Goal: Complete application form: Complete application form

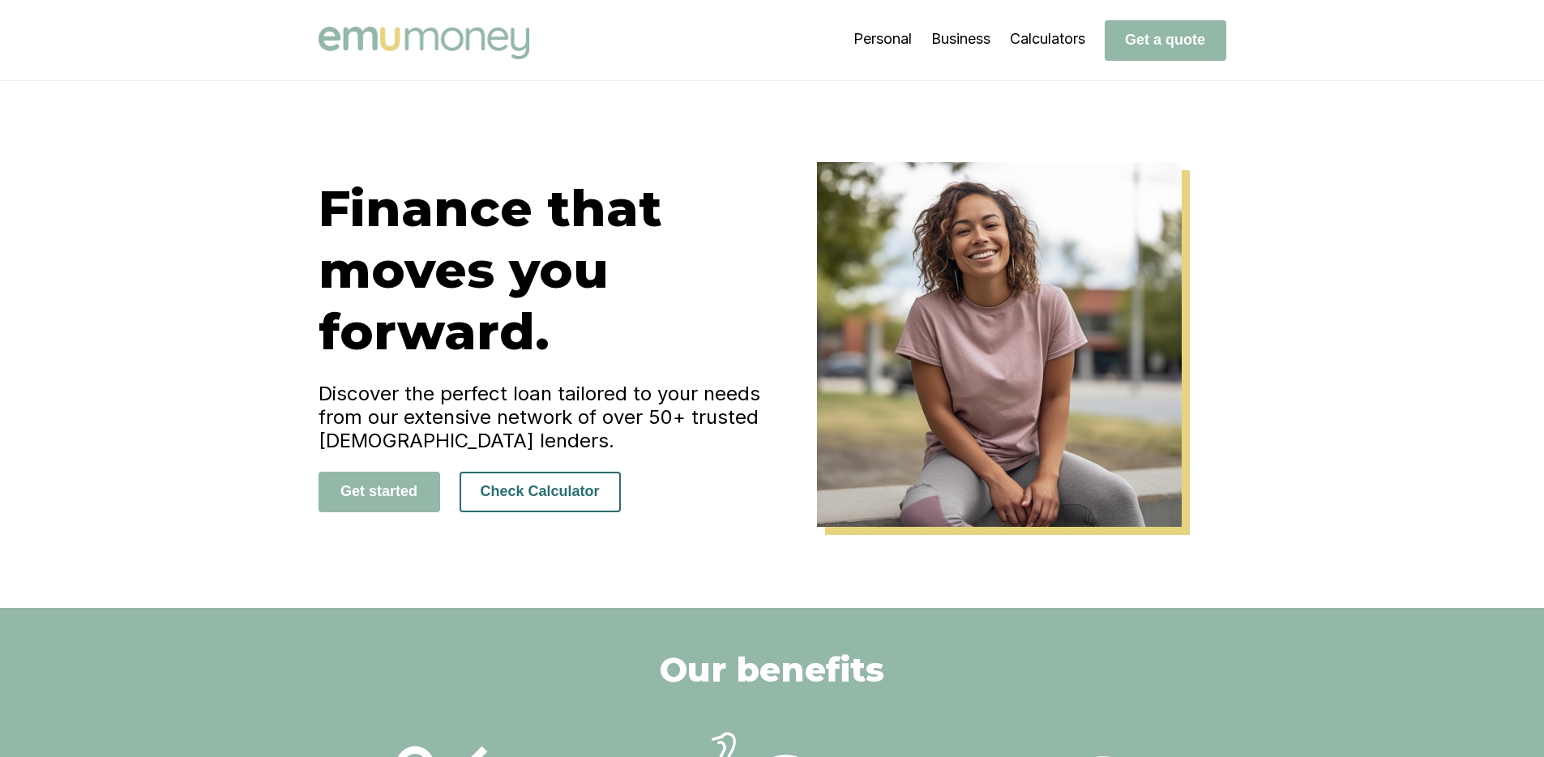
click at [526, 495] on button "Check Calculator" at bounding box center [539, 492] width 161 height 41
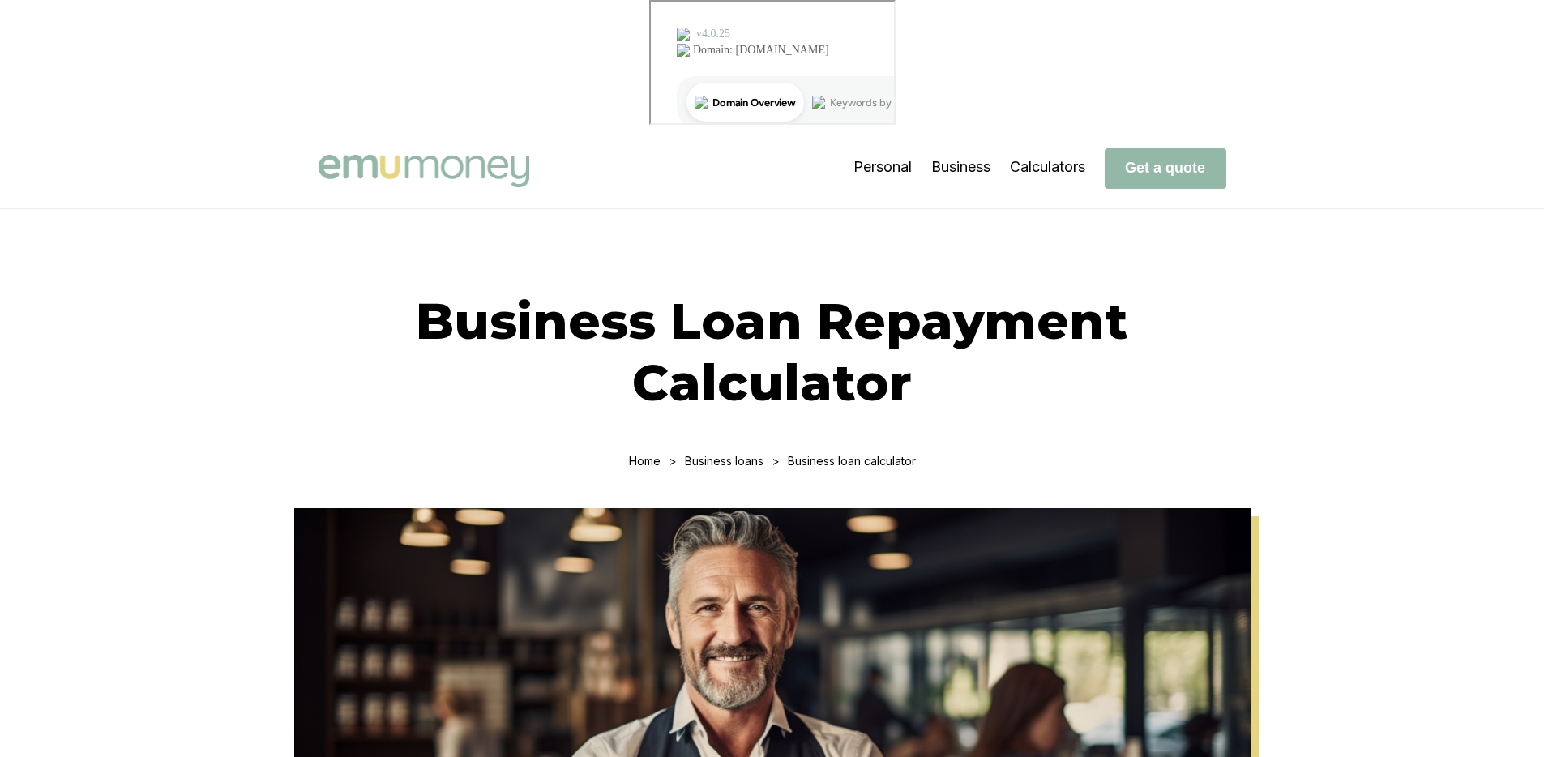
click at [486, 155] on img at bounding box center [423, 171] width 211 height 32
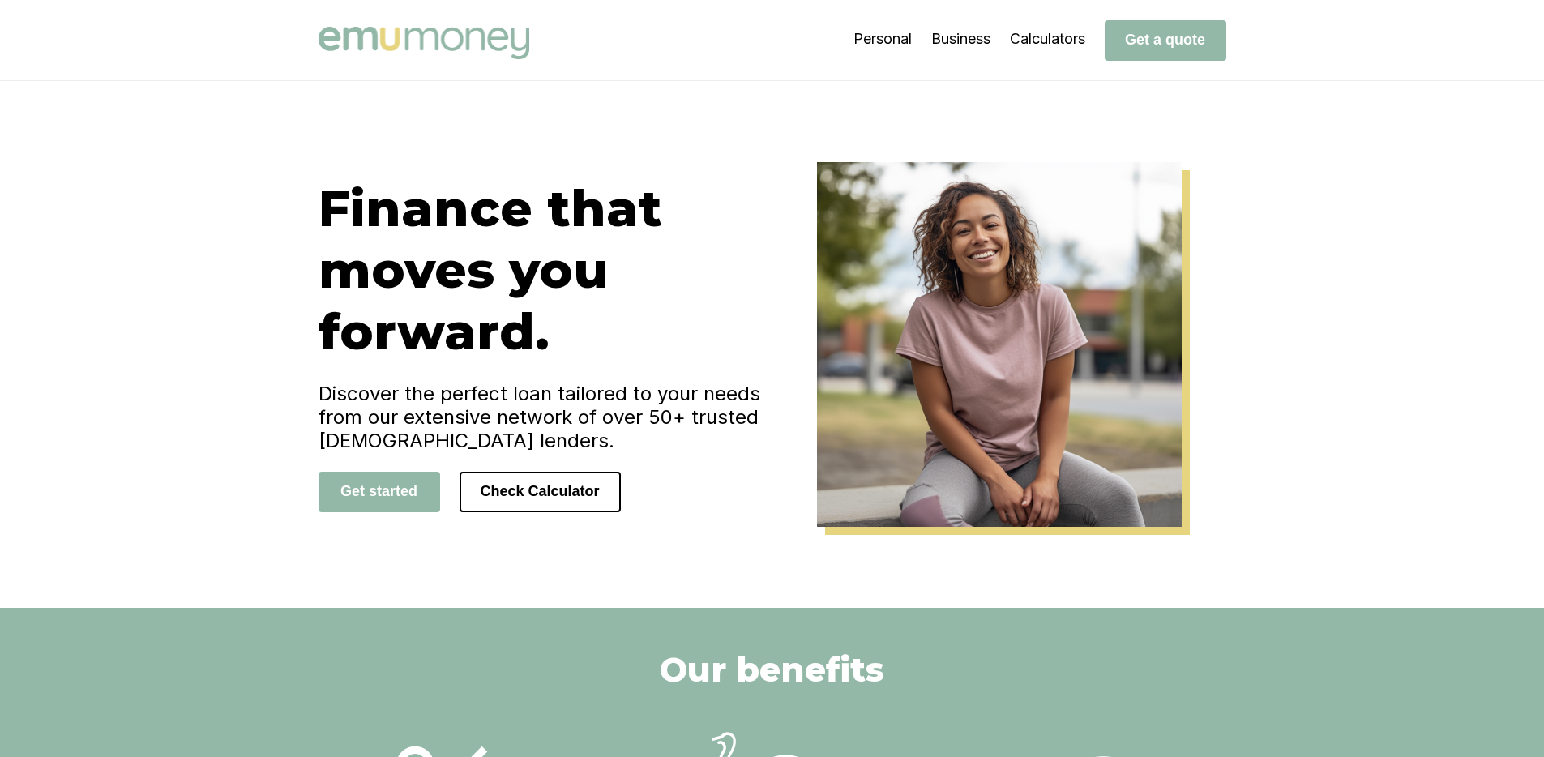
scroll to position [547, 0]
drag, startPoint x: 1096, startPoint y: 4200, endPoint x: 1073, endPoint y: 4197, distance: 23.7
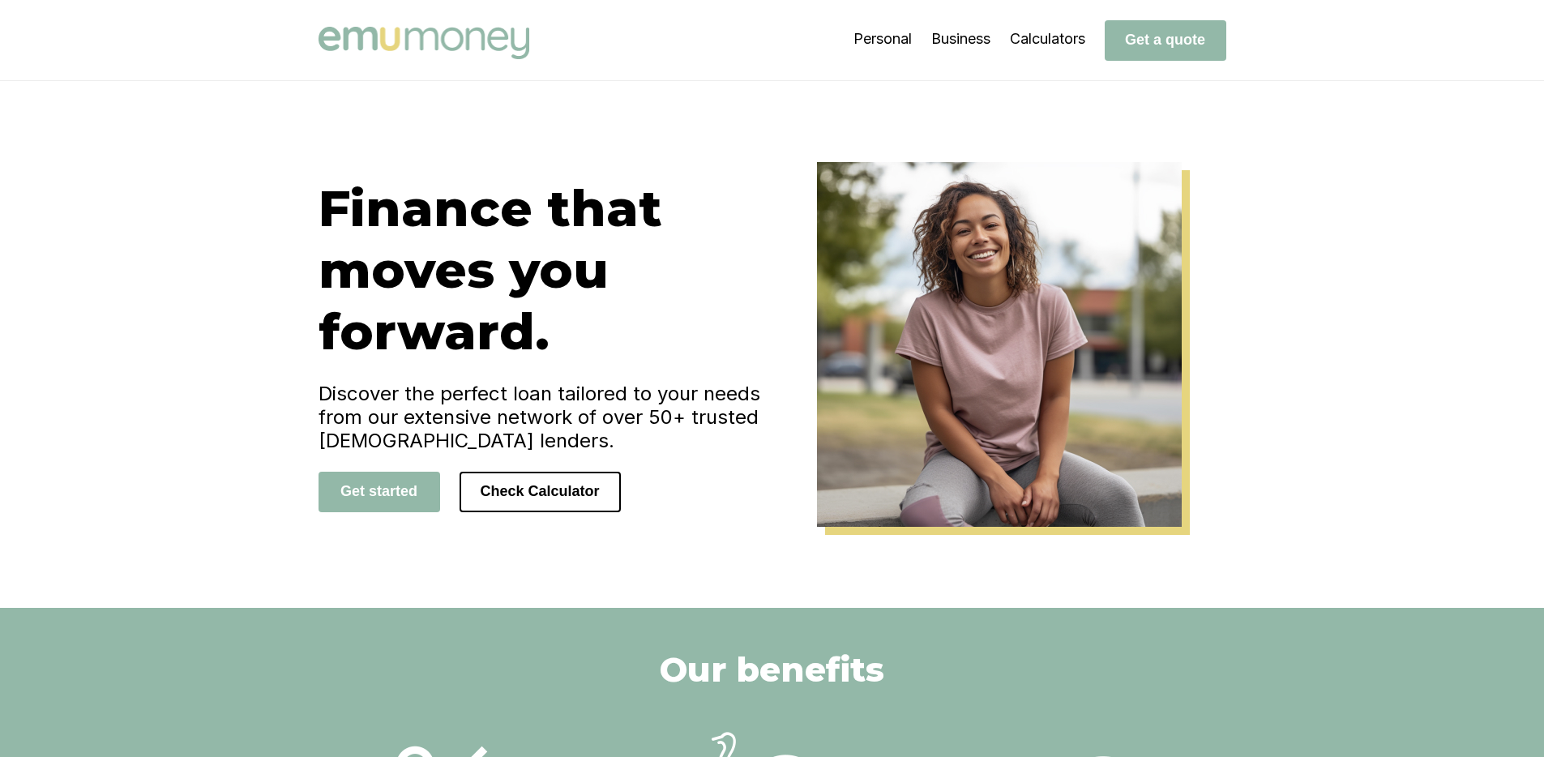
click at [1310, 209] on div "Finance that moves you forward. Discover the perfect loan tailored to your need…" at bounding box center [772, 344] width 1544 height 527
click at [1171, 41] on button "Get a quote" at bounding box center [1165, 40] width 122 height 41
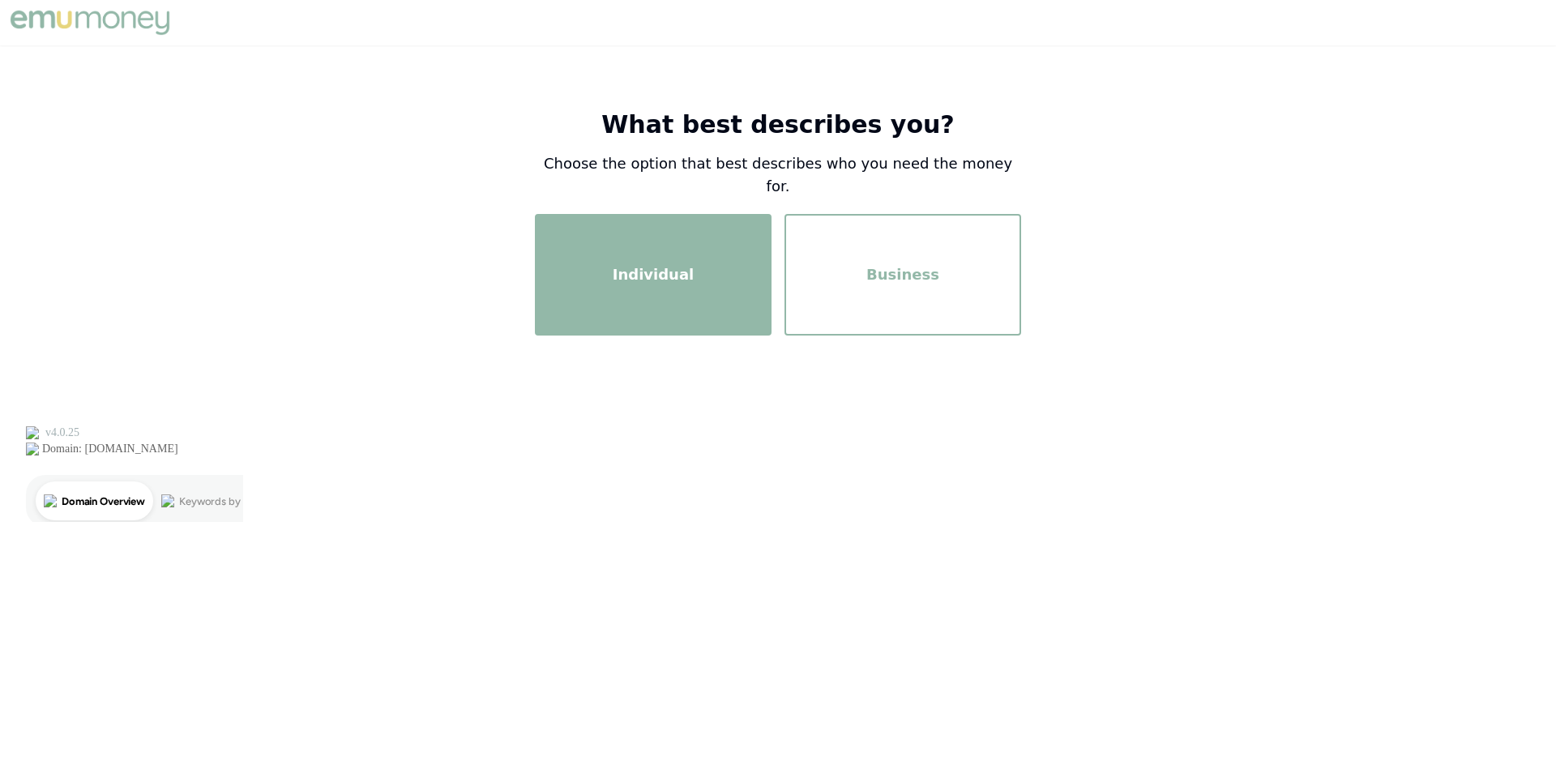
click at [661, 238] on div "Individual" at bounding box center [652, 275] width 207 height 92
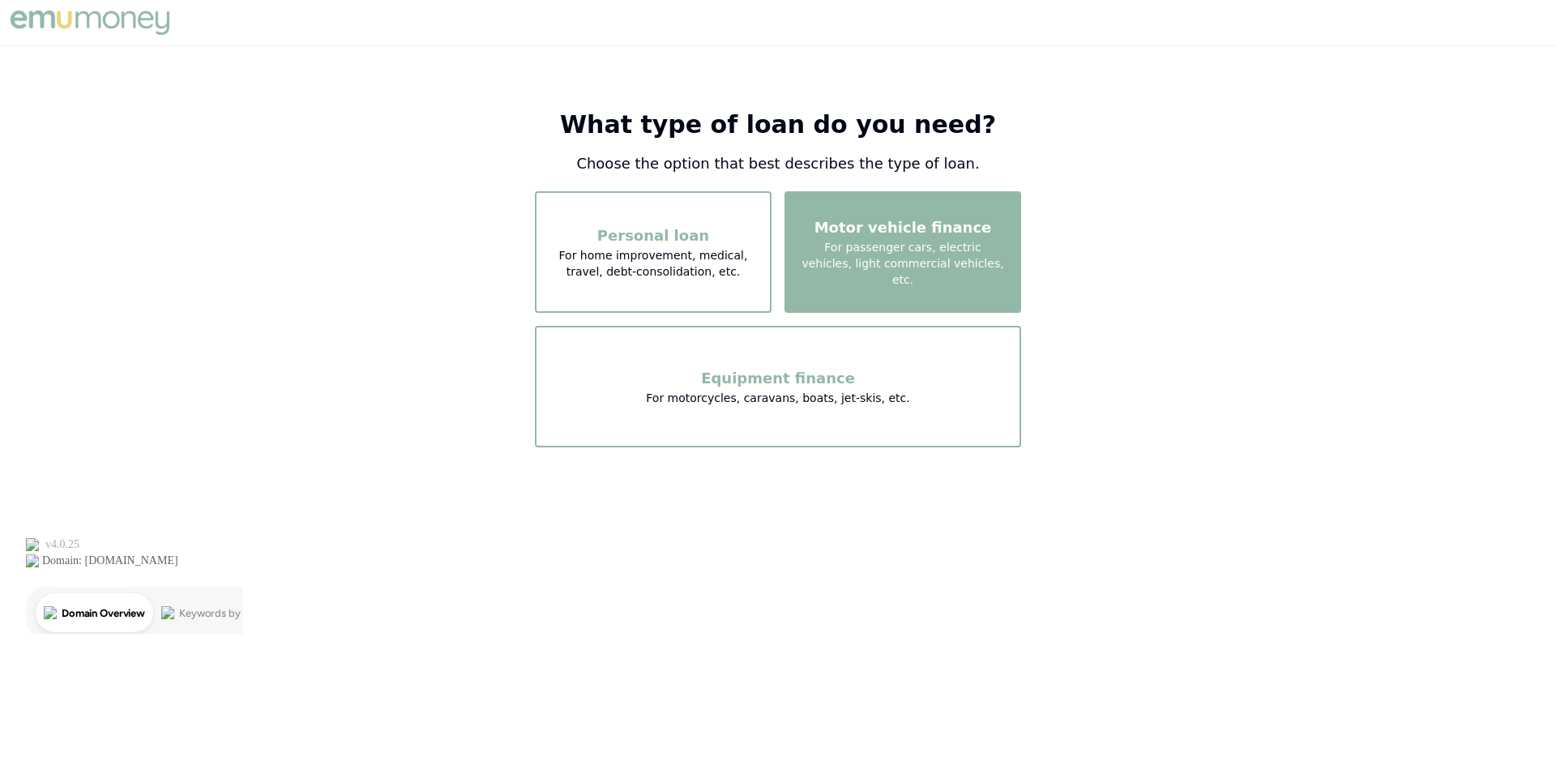
click at [907, 273] on span "For passenger cars, electric vehicles, light commercial vehicles, etc." at bounding box center [902, 263] width 207 height 49
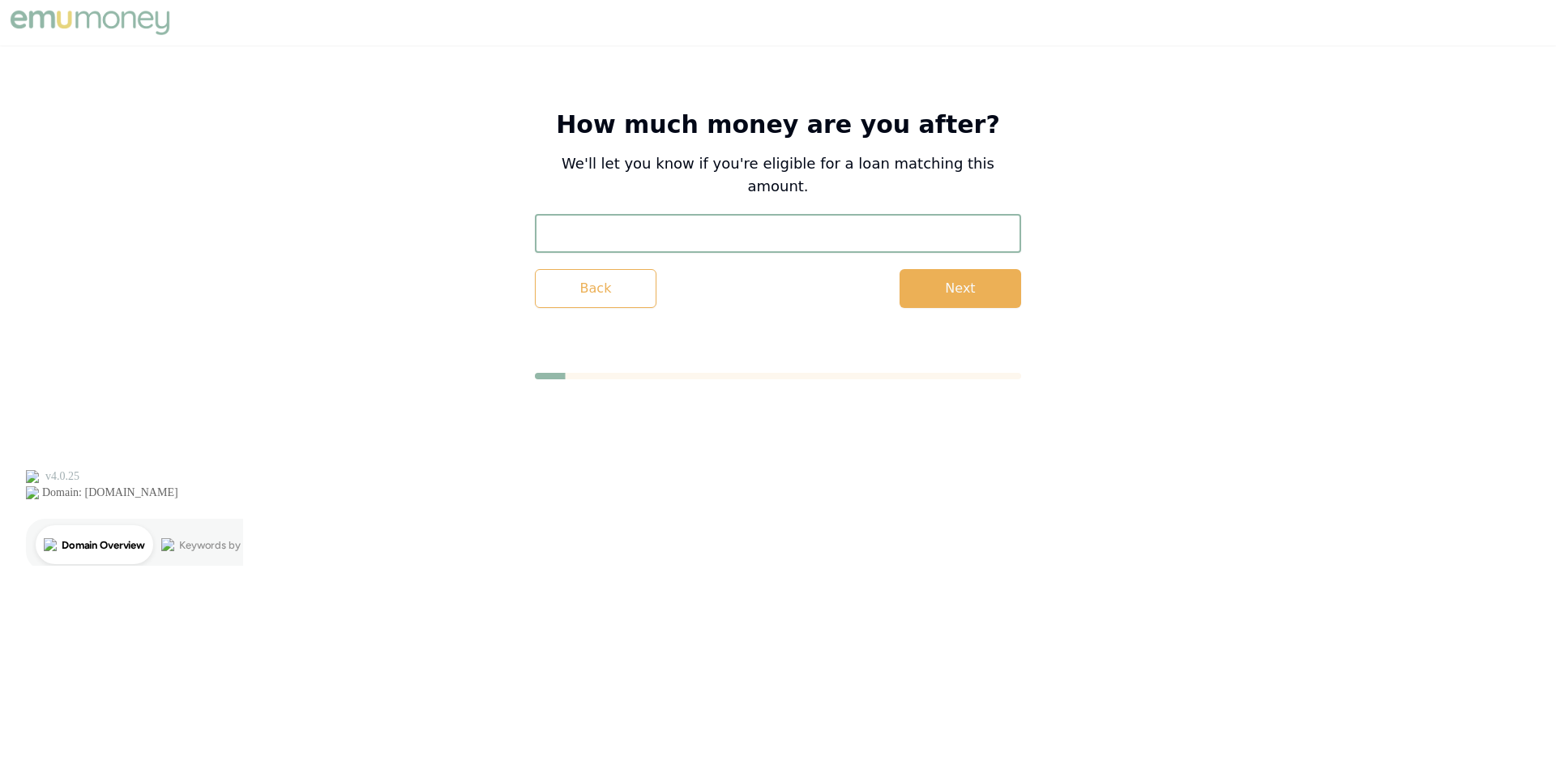
click at [626, 214] on input "text" at bounding box center [778, 233] width 486 height 39
click at [922, 272] on button "Next" at bounding box center [960, 288] width 122 height 39
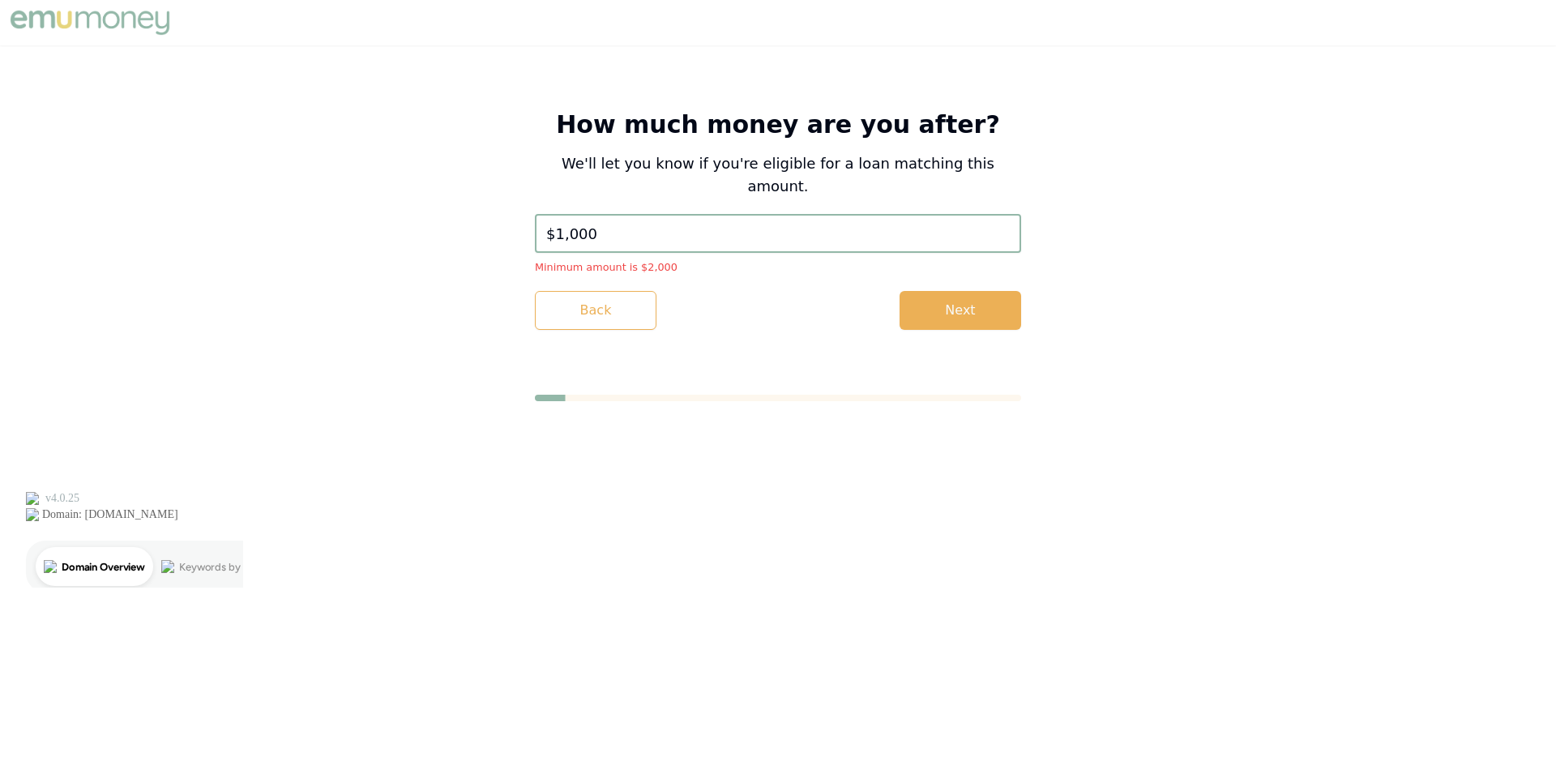
click at [619, 218] on input "$1,000" at bounding box center [778, 233] width 486 height 39
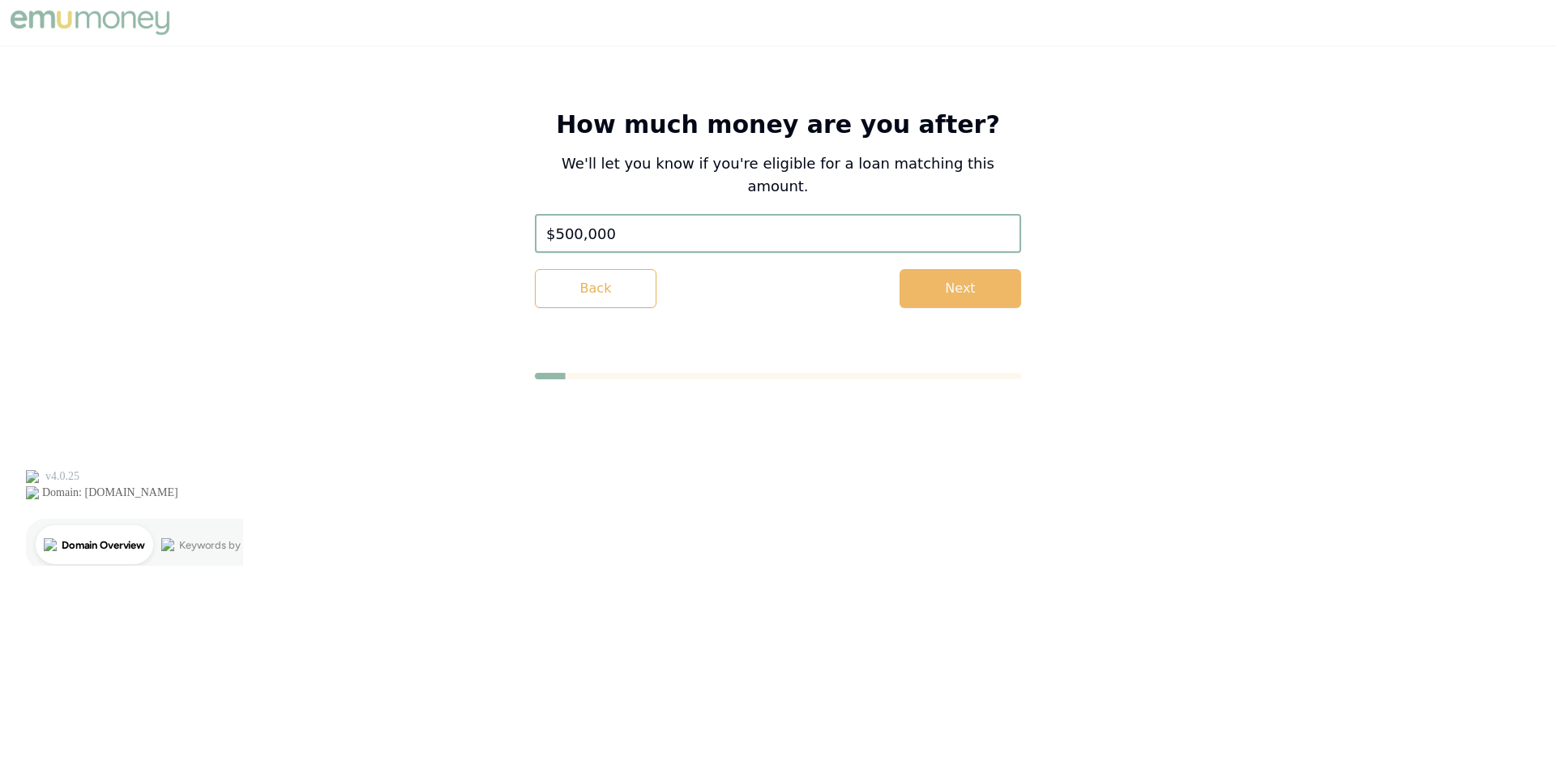
type input "$500,000"
click at [953, 269] on button "Next" at bounding box center [960, 288] width 122 height 39
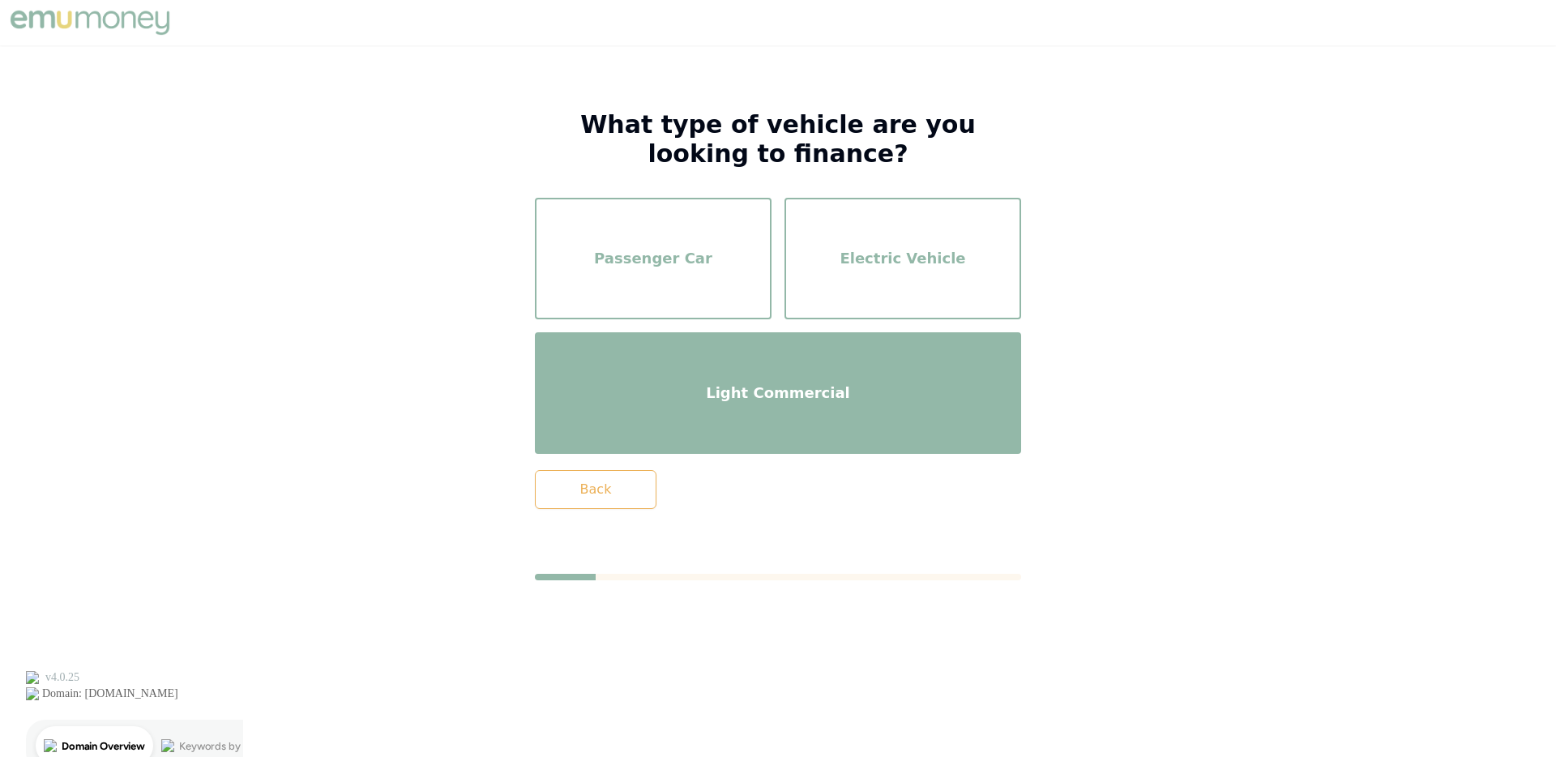
click at [869, 388] on div "Light Commercial" at bounding box center [777, 393] width 457 height 92
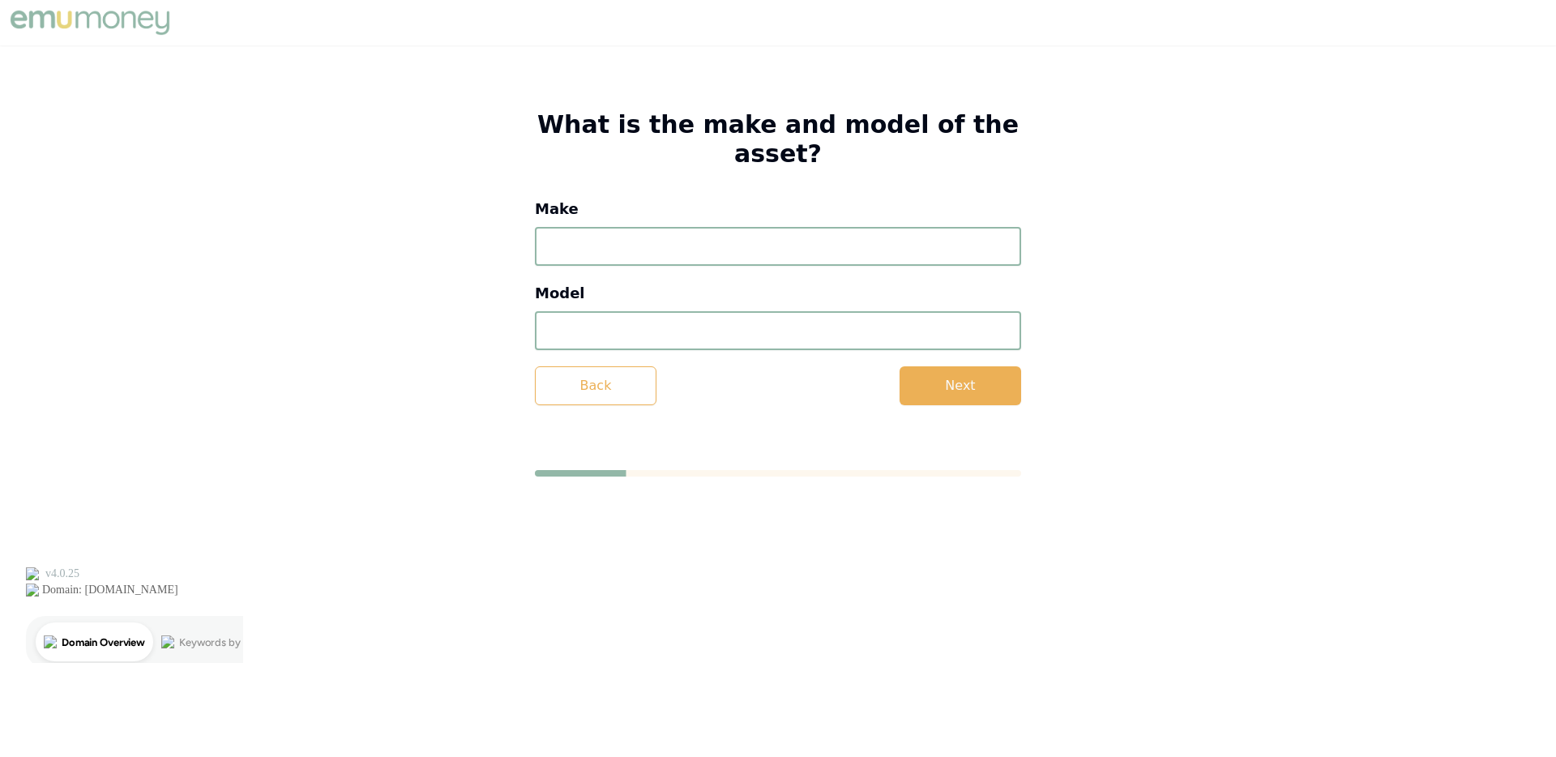
click at [662, 227] on input "Make" at bounding box center [778, 246] width 486 height 39
type input "Toyota"
type input "Hilux"
click at [935, 369] on button "Next" at bounding box center [960, 385] width 122 height 39
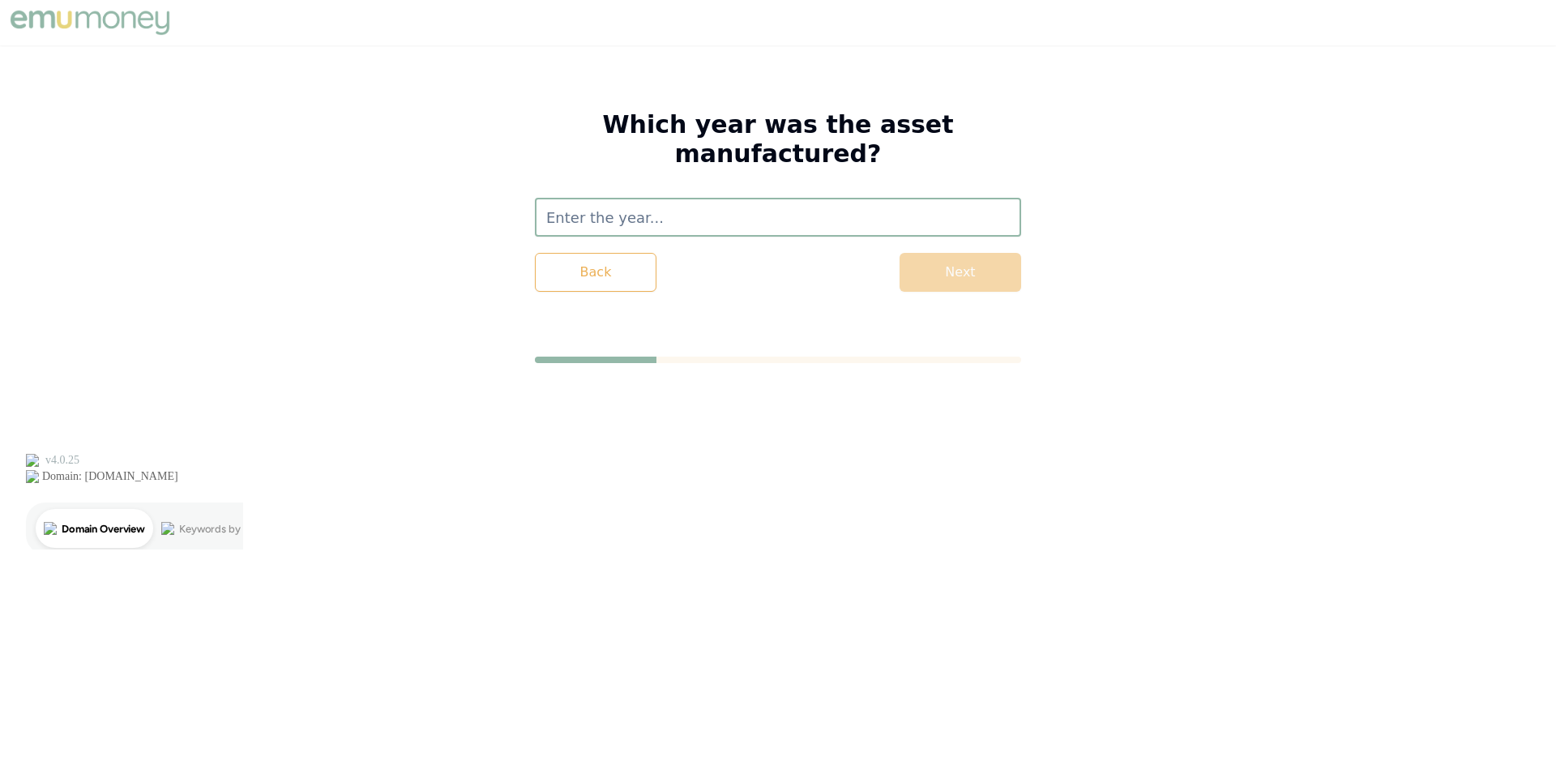
click at [647, 198] on input "text" at bounding box center [778, 217] width 486 height 39
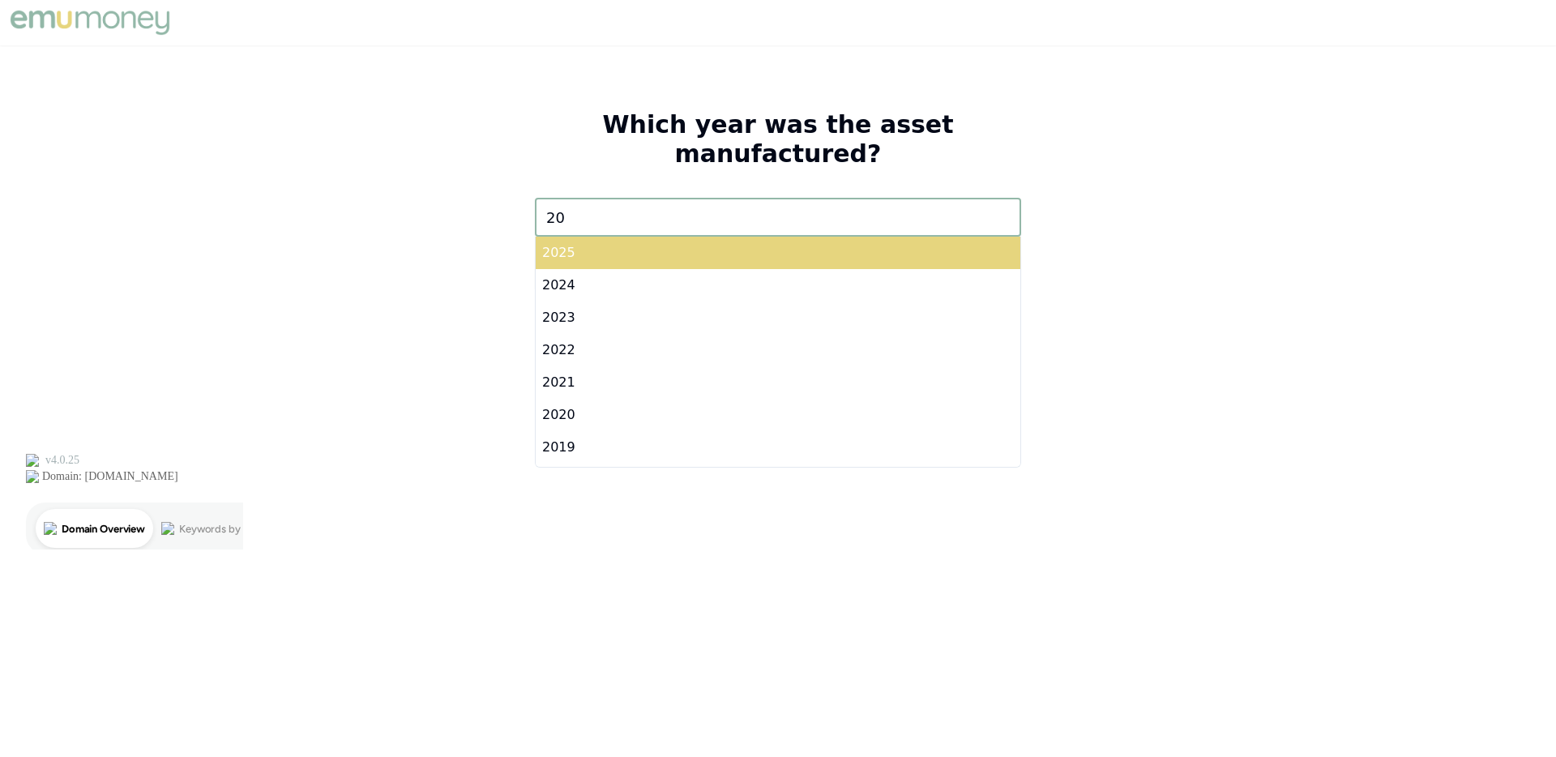
type input "20"
click at [615, 237] on div "2025" at bounding box center [778, 253] width 485 height 32
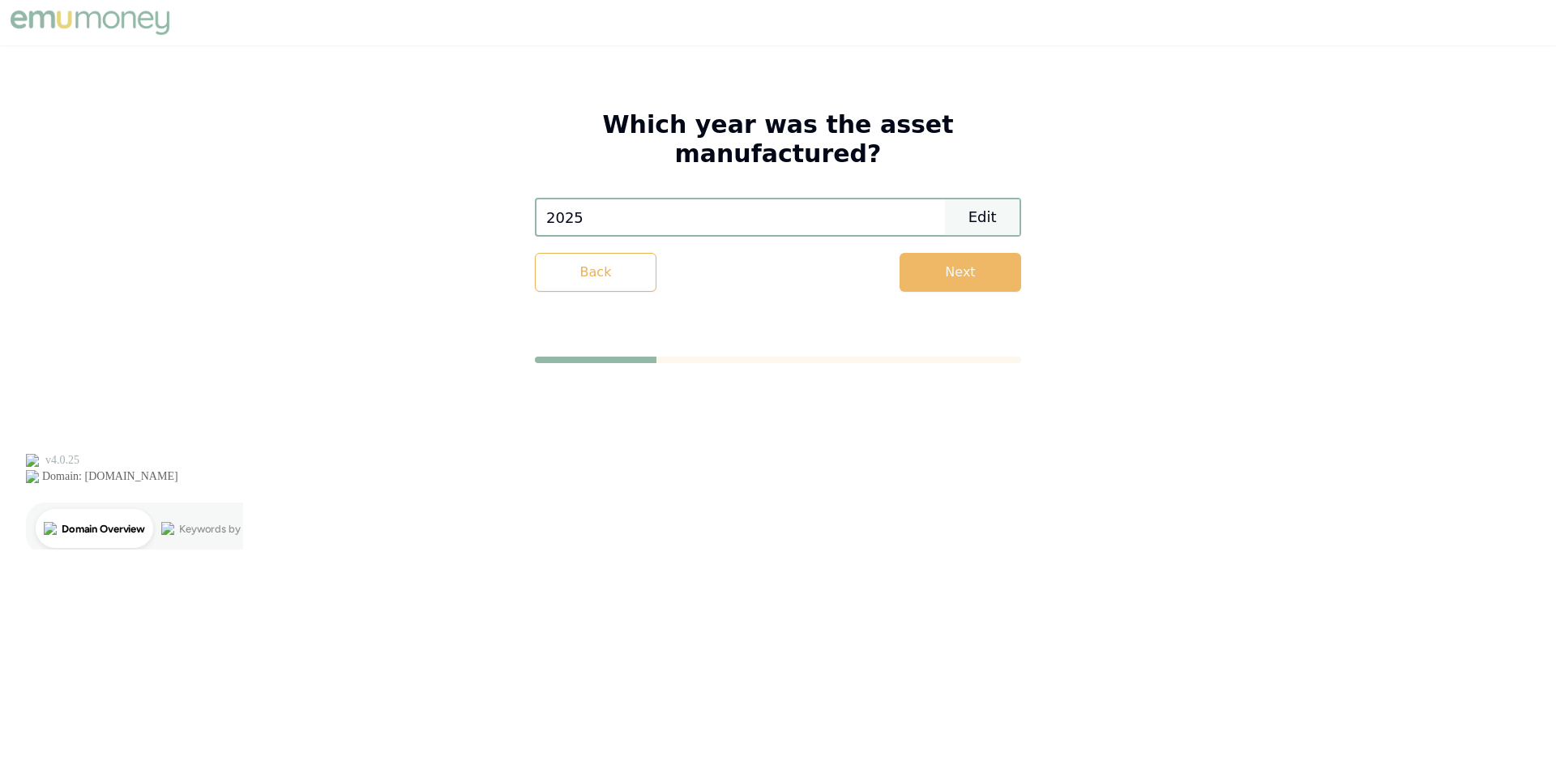
click at [973, 258] on button "Next" at bounding box center [960, 272] width 122 height 39
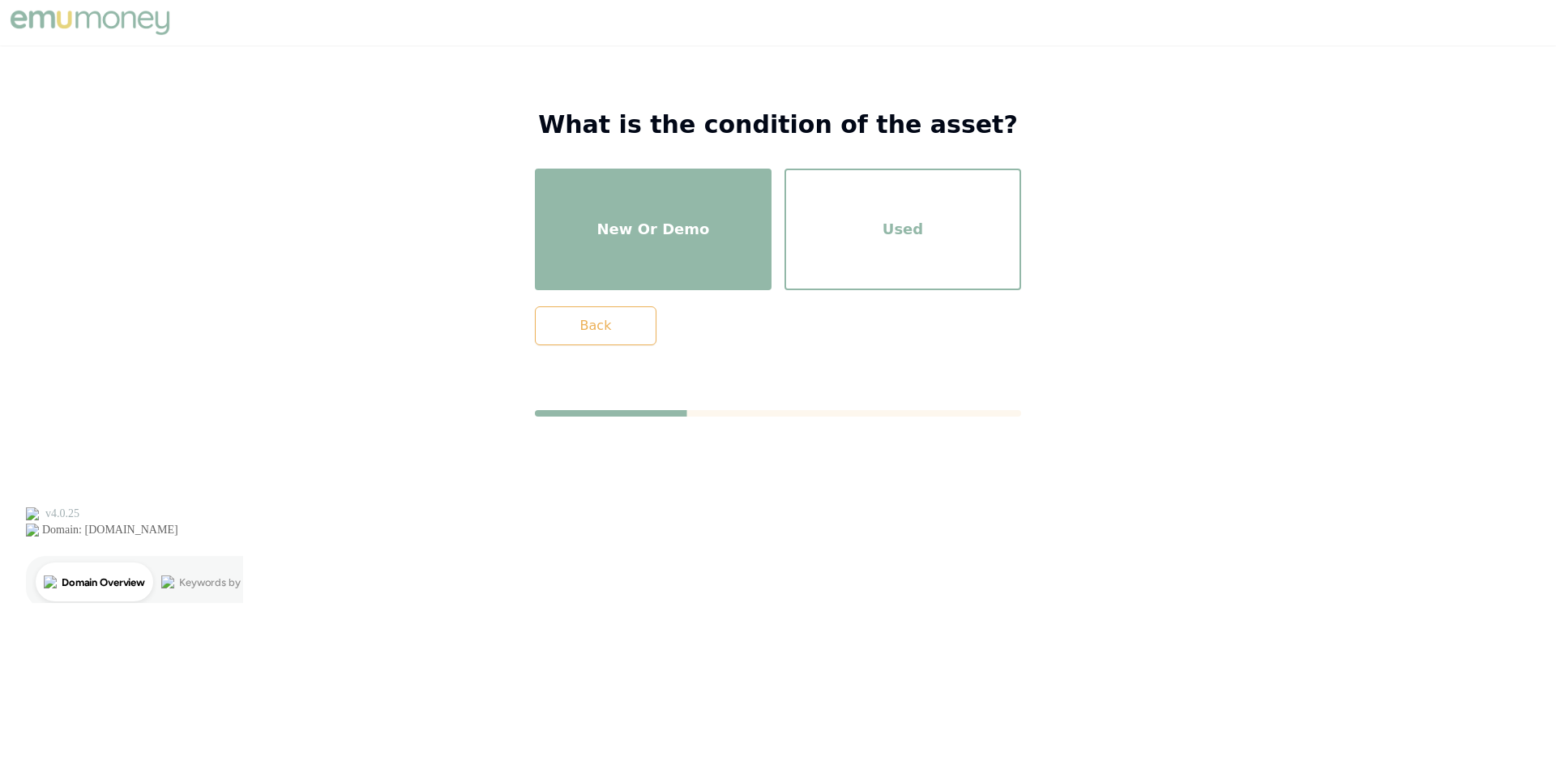
click at [555, 242] on div "New Or Demo" at bounding box center [652, 229] width 207 height 92
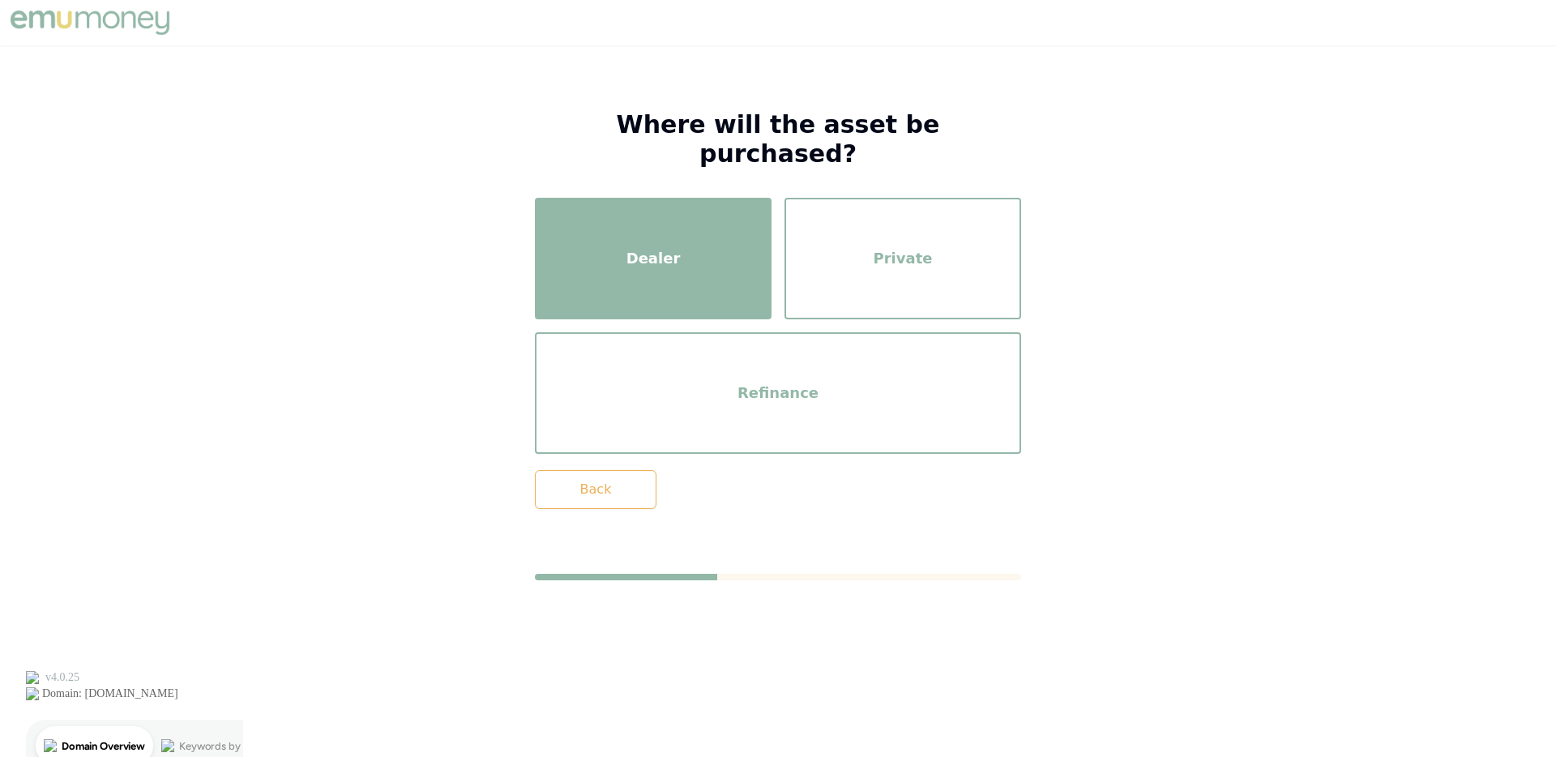
click at [568, 250] on div "Dealer" at bounding box center [652, 258] width 207 height 92
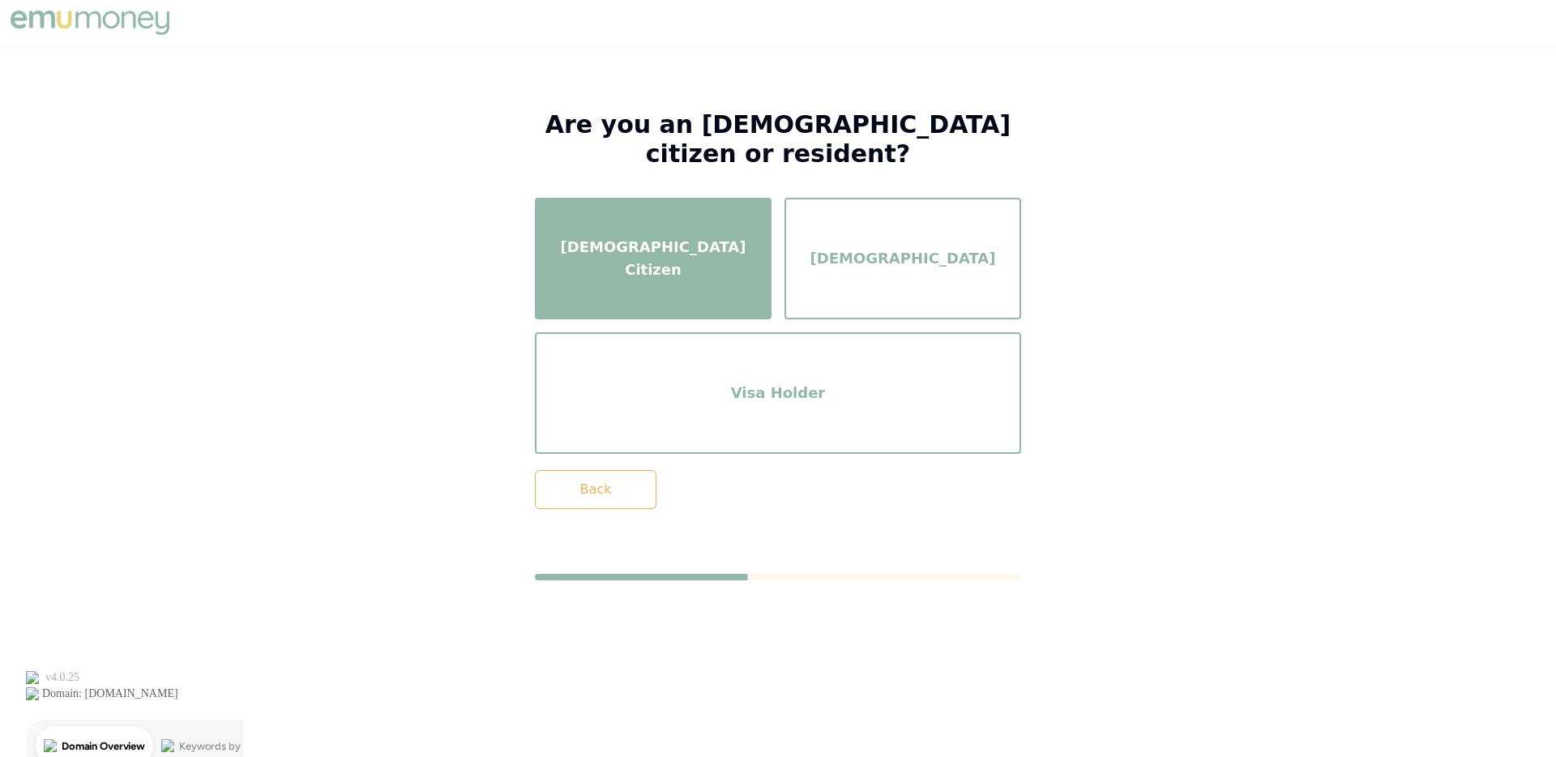
click at [632, 254] on div "Australian Citizen" at bounding box center [652, 258] width 207 height 92
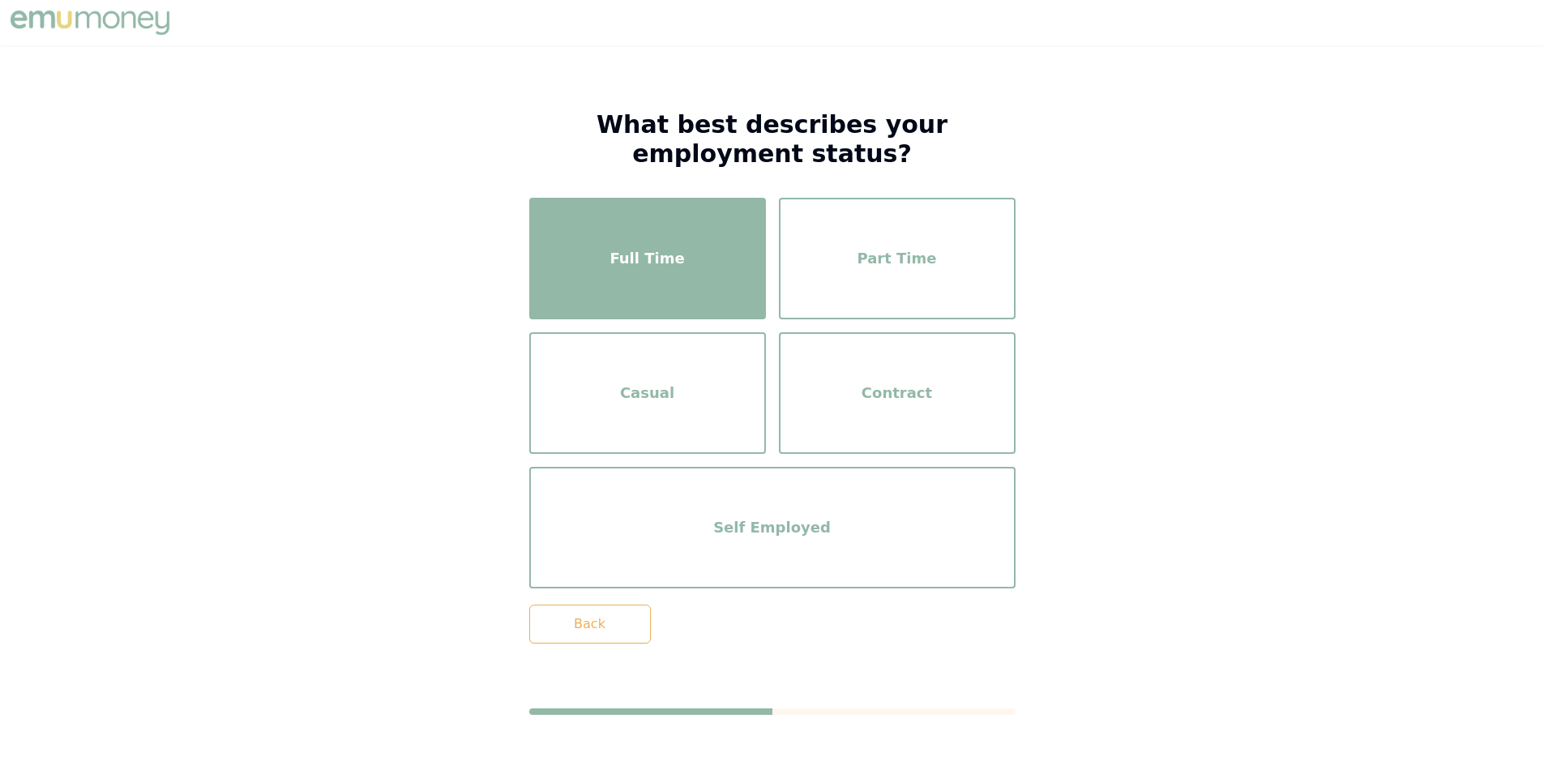
click at [612, 288] on div "Full Time" at bounding box center [647, 258] width 207 height 92
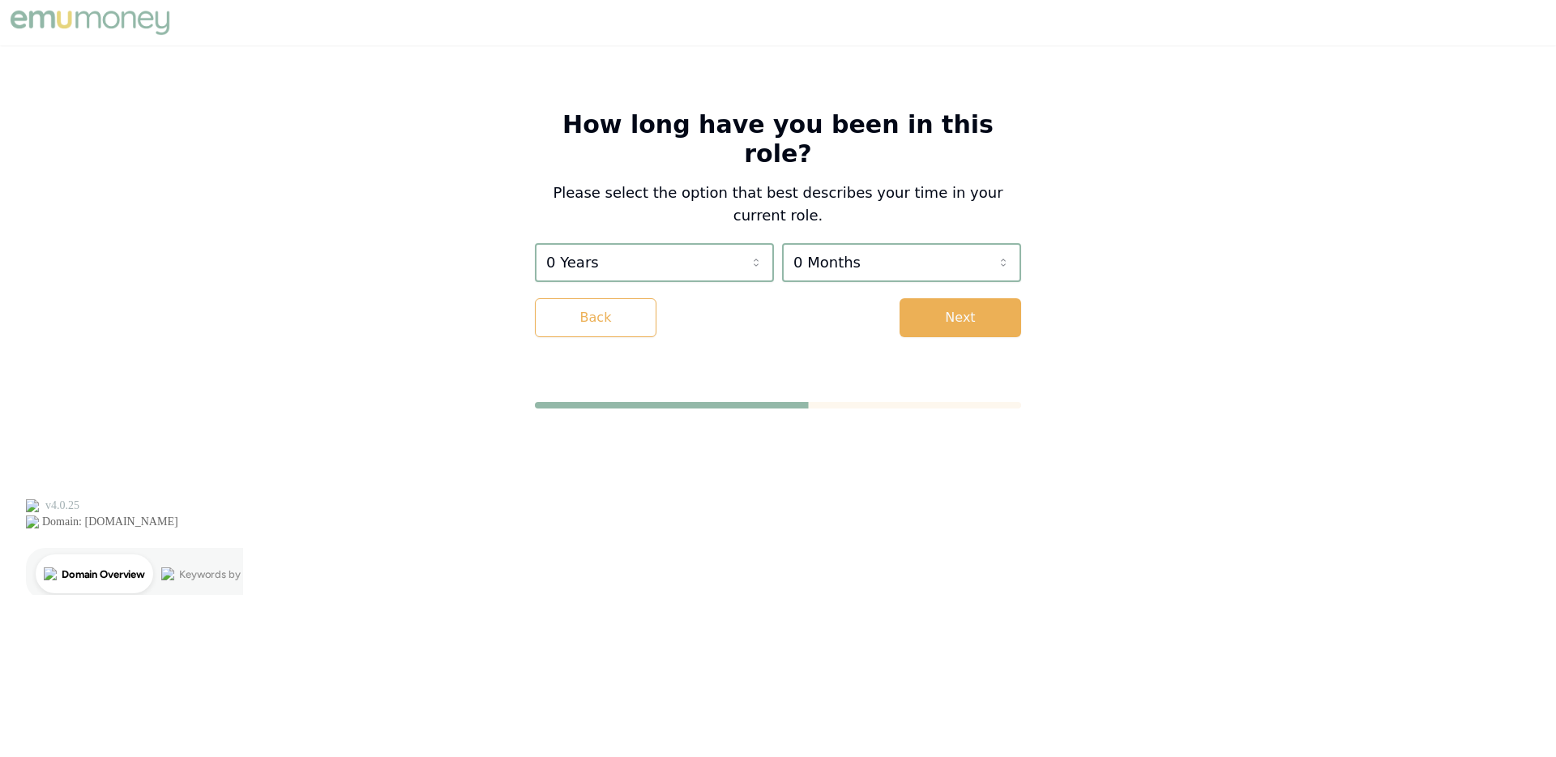
click at [96, 22] on img at bounding box center [89, 22] width 167 height 32
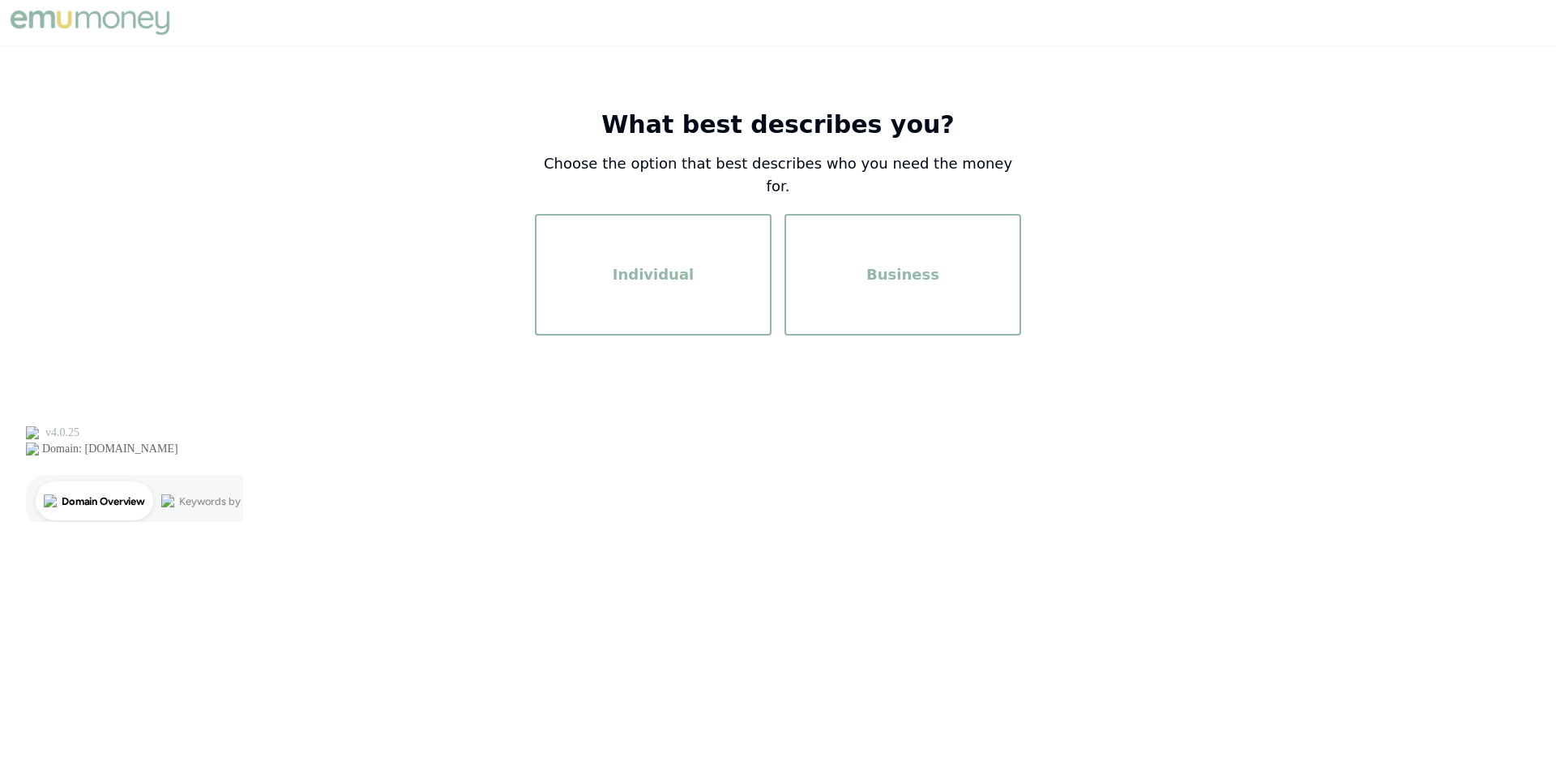
click at [95, 19] on img at bounding box center [89, 22] width 167 height 32
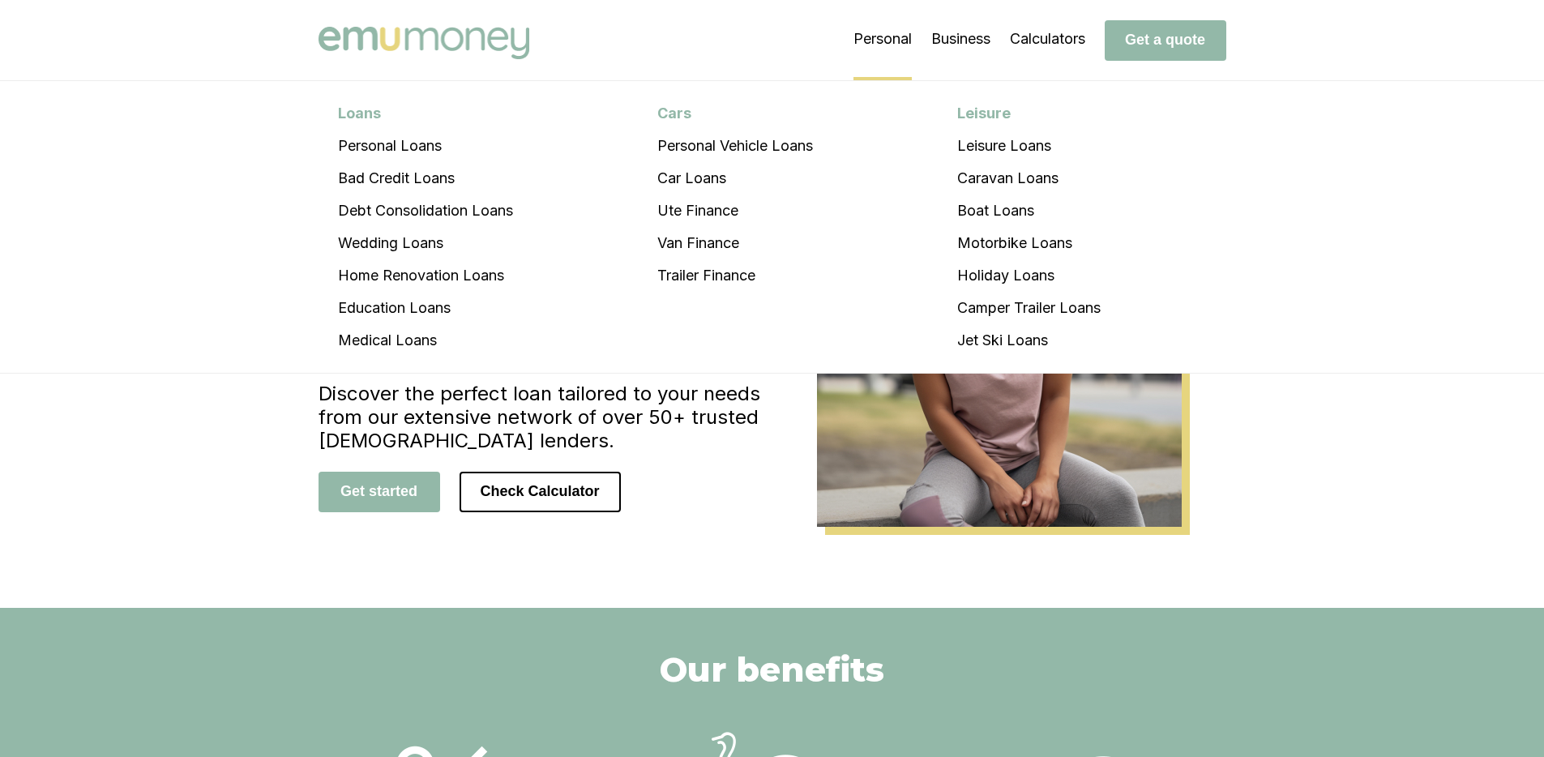
click at [880, 34] on li "Personal Loans Personal Loans Bad Credit Loans Debt Consolidation Loans Wedding…" at bounding box center [882, 39] width 58 height 81
click at [445, 241] on li "Wedding Loans" at bounding box center [425, 243] width 214 height 32
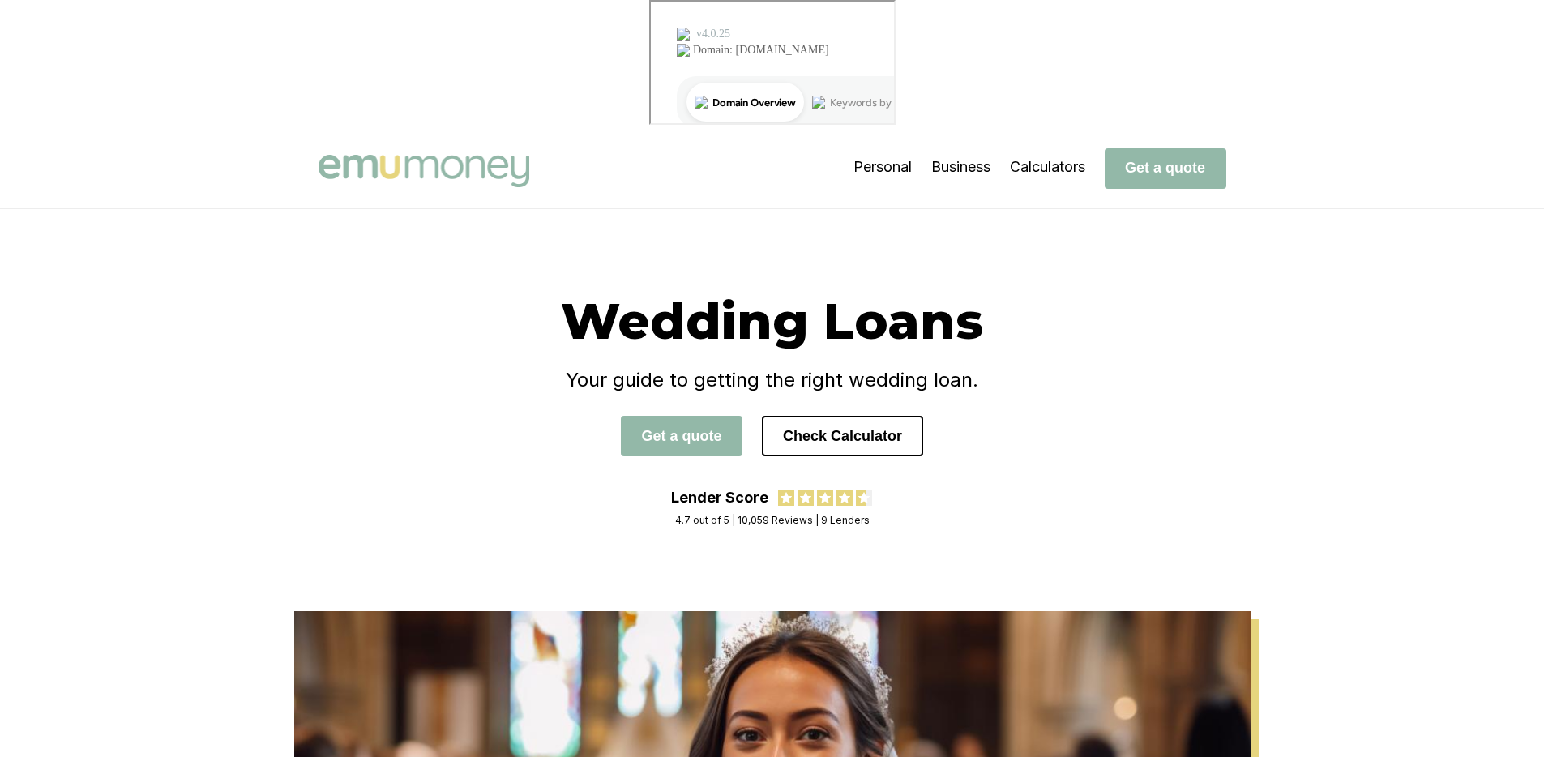
drag, startPoint x: 322, startPoint y: 210, endPoint x: 327, endPoint y: 177, distance: 33.7
click at [322, 290] on div "Wedding Loans Your guide to getting the right wedding loan. Get a quote Check C…" at bounding box center [772, 410] width 972 height 240
click at [373, 155] on img at bounding box center [423, 171] width 211 height 32
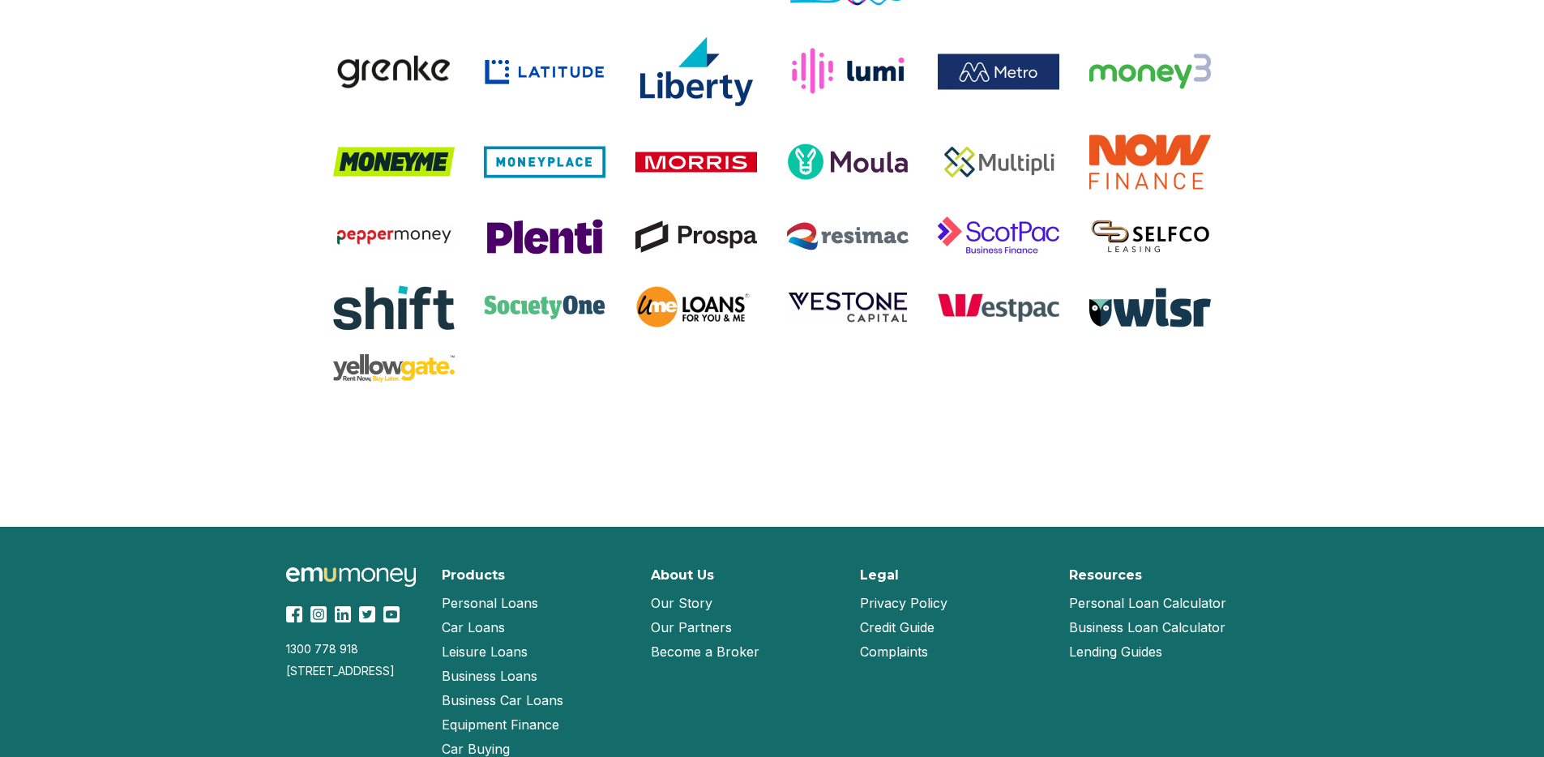
scroll to position [3403, 0]
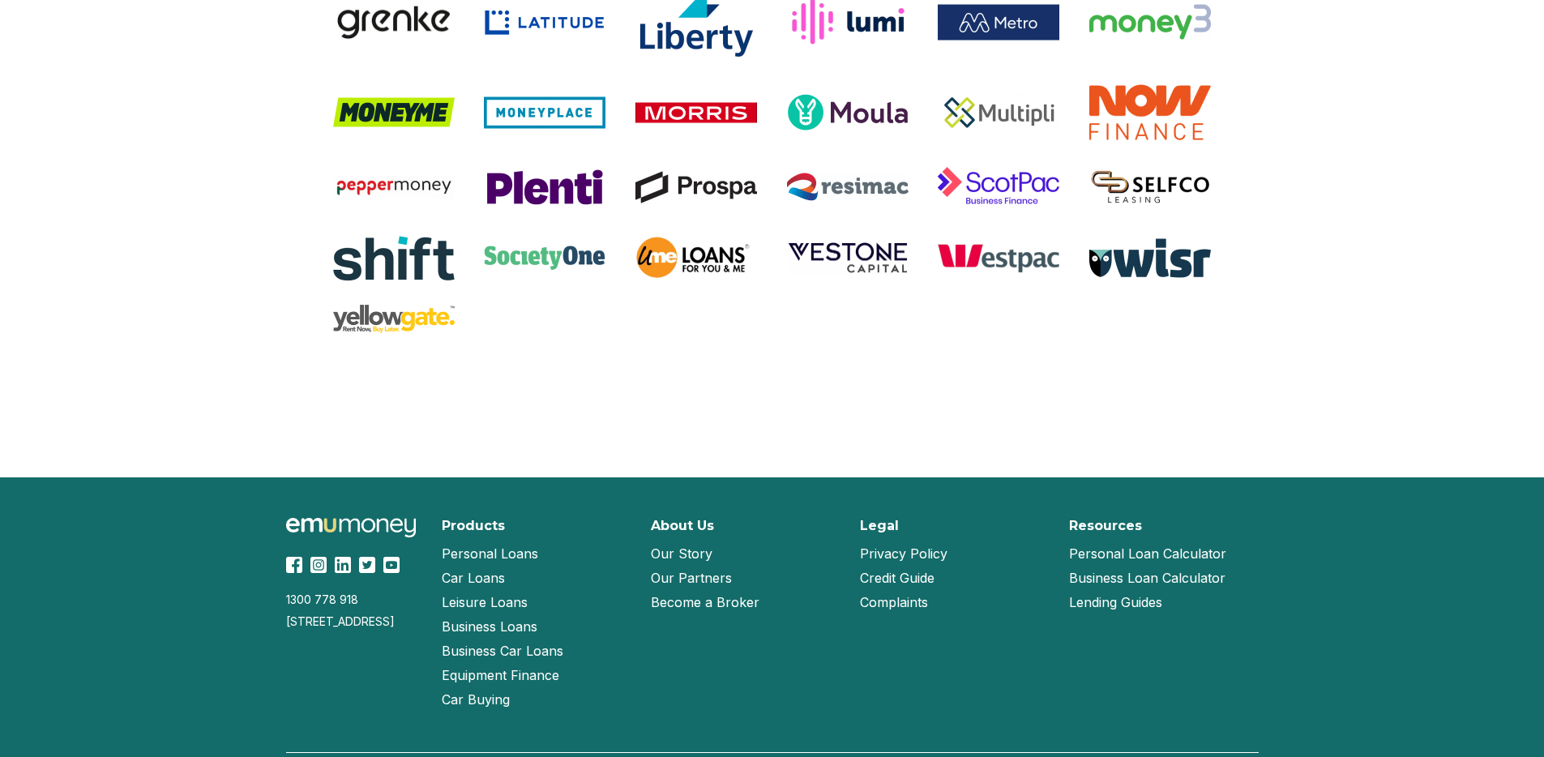
click at [322, 557] on img at bounding box center [318, 565] width 16 height 16
click at [348, 557] on img at bounding box center [343, 565] width 16 height 16
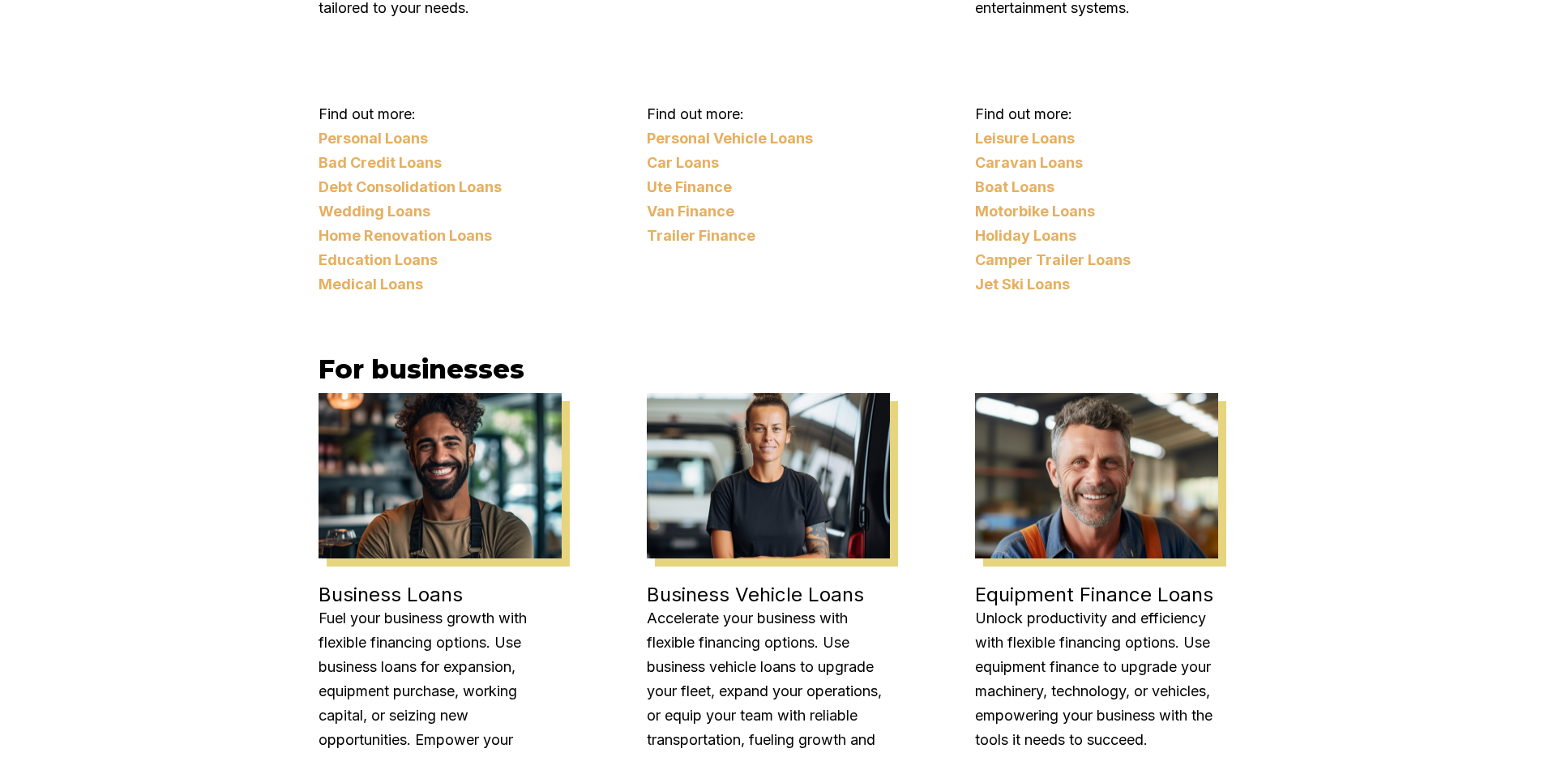
scroll to position [1693, 0]
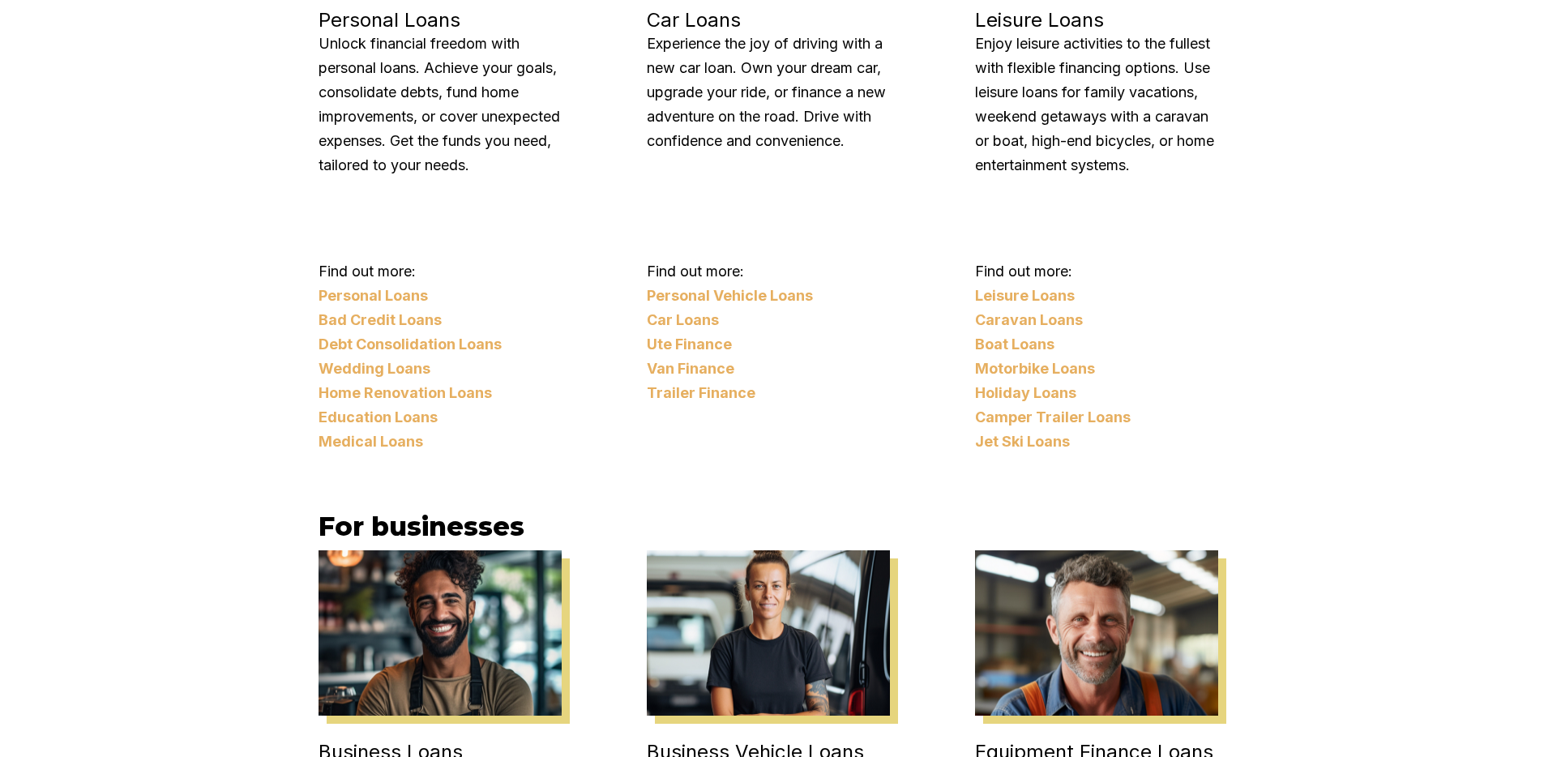
click at [394, 308] on link "Bad Credit Loans" at bounding box center [439, 320] width 243 height 24
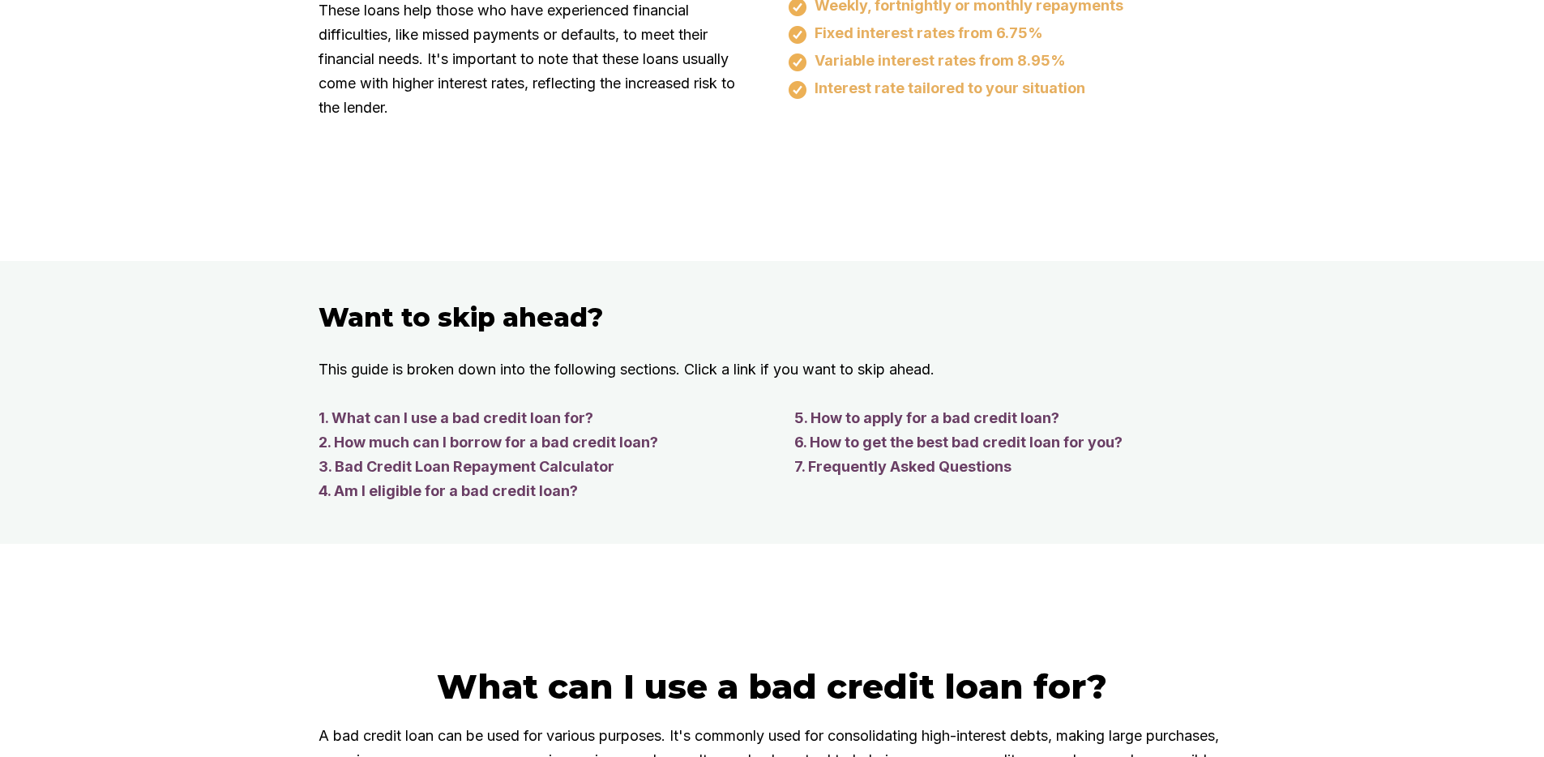
scroll to position [1303, 0]
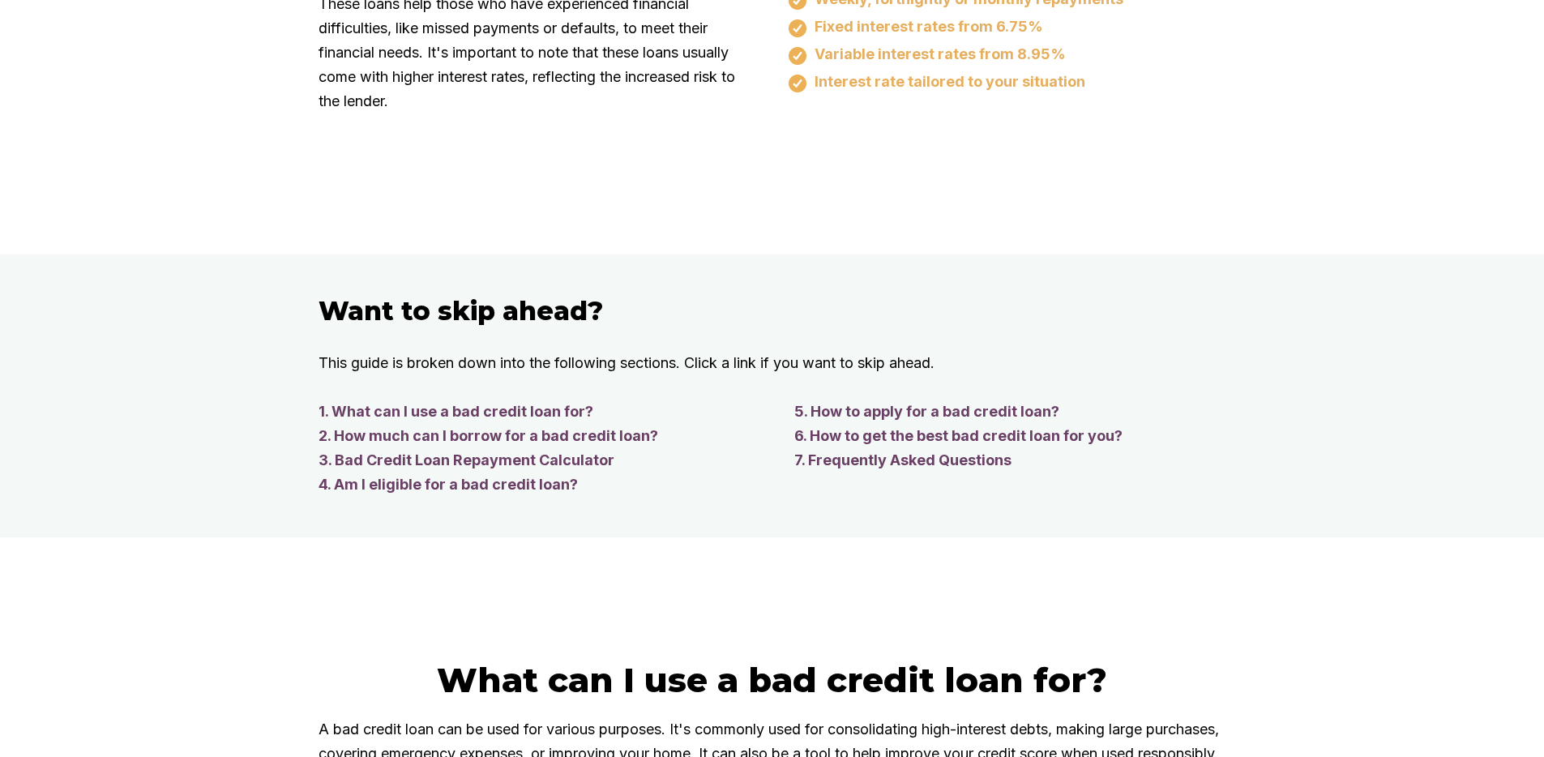
click at [414, 399] on link "1. What can I use a bad credit loan for?" at bounding box center [539, 411] width 443 height 24
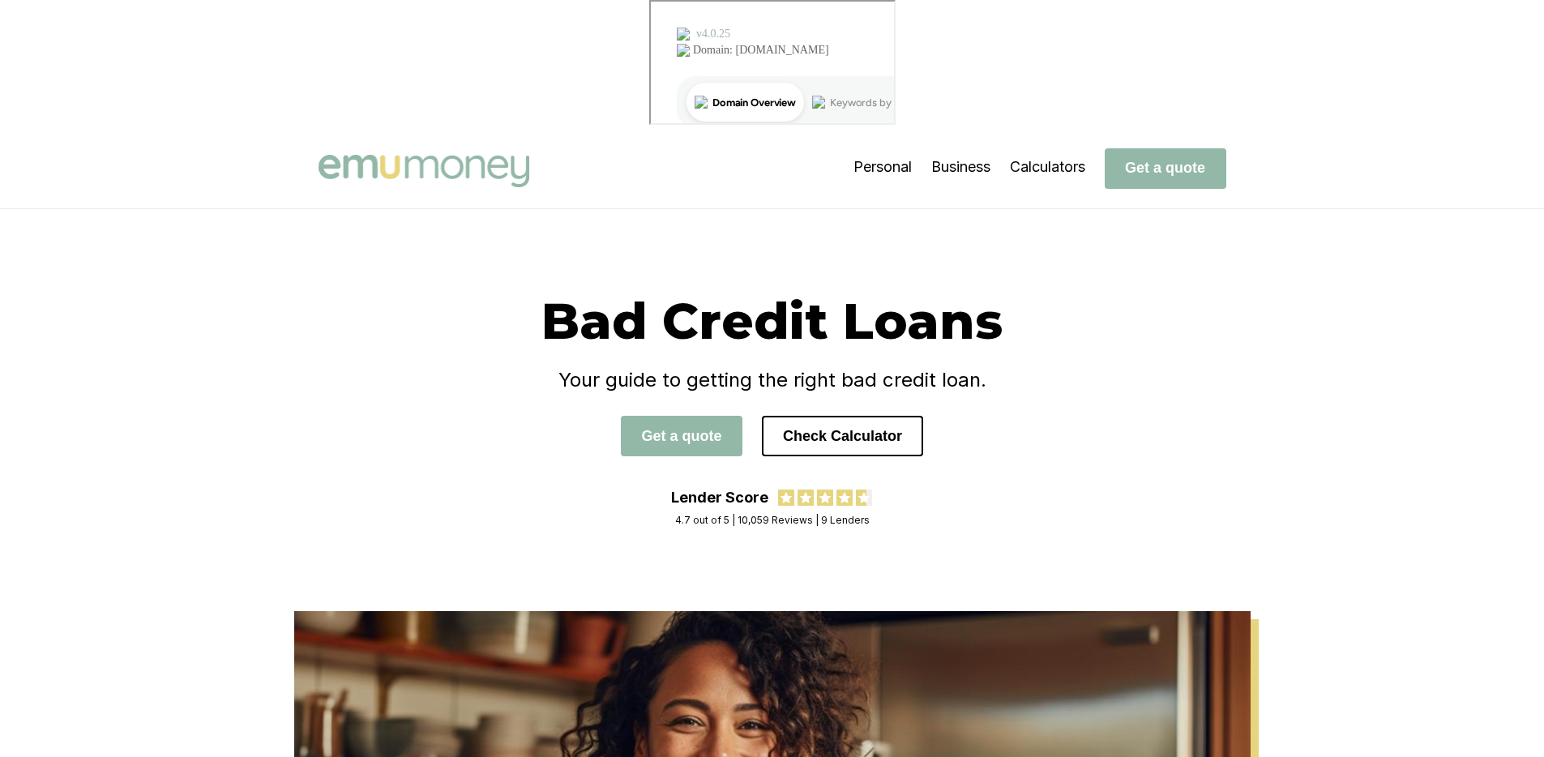
click at [404, 155] on img at bounding box center [423, 171] width 211 height 32
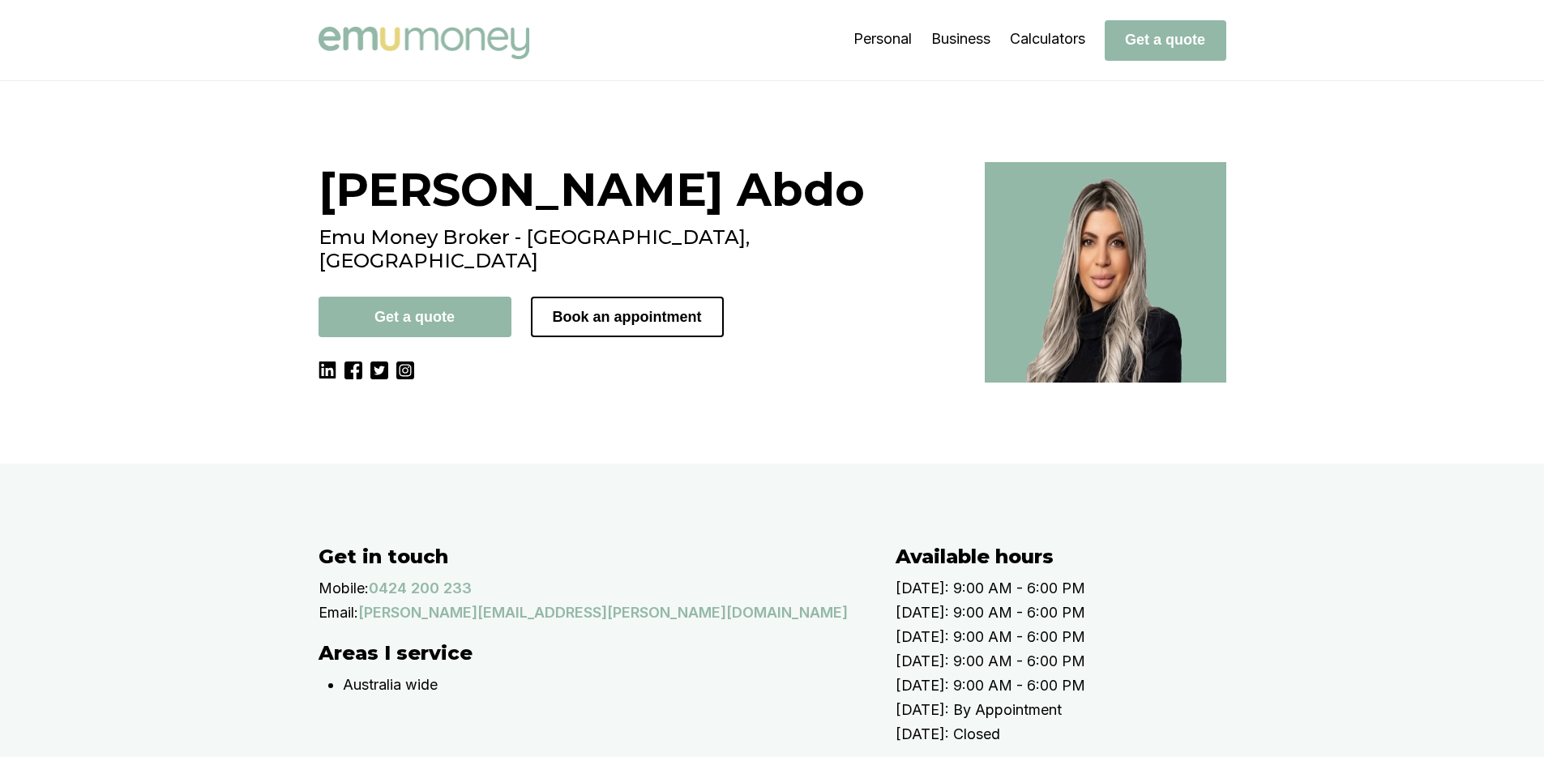
click at [312, 218] on div "Evette Abdo Emu Money Broker - Glenmore Park, NSW Get a quote Book an appointme…" at bounding box center [772, 272] width 972 height 220
click at [411, 300] on button "Get a quote" at bounding box center [414, 317] width 193 height 41
